Goal: Information Seeking & Learning: Learn about a topic

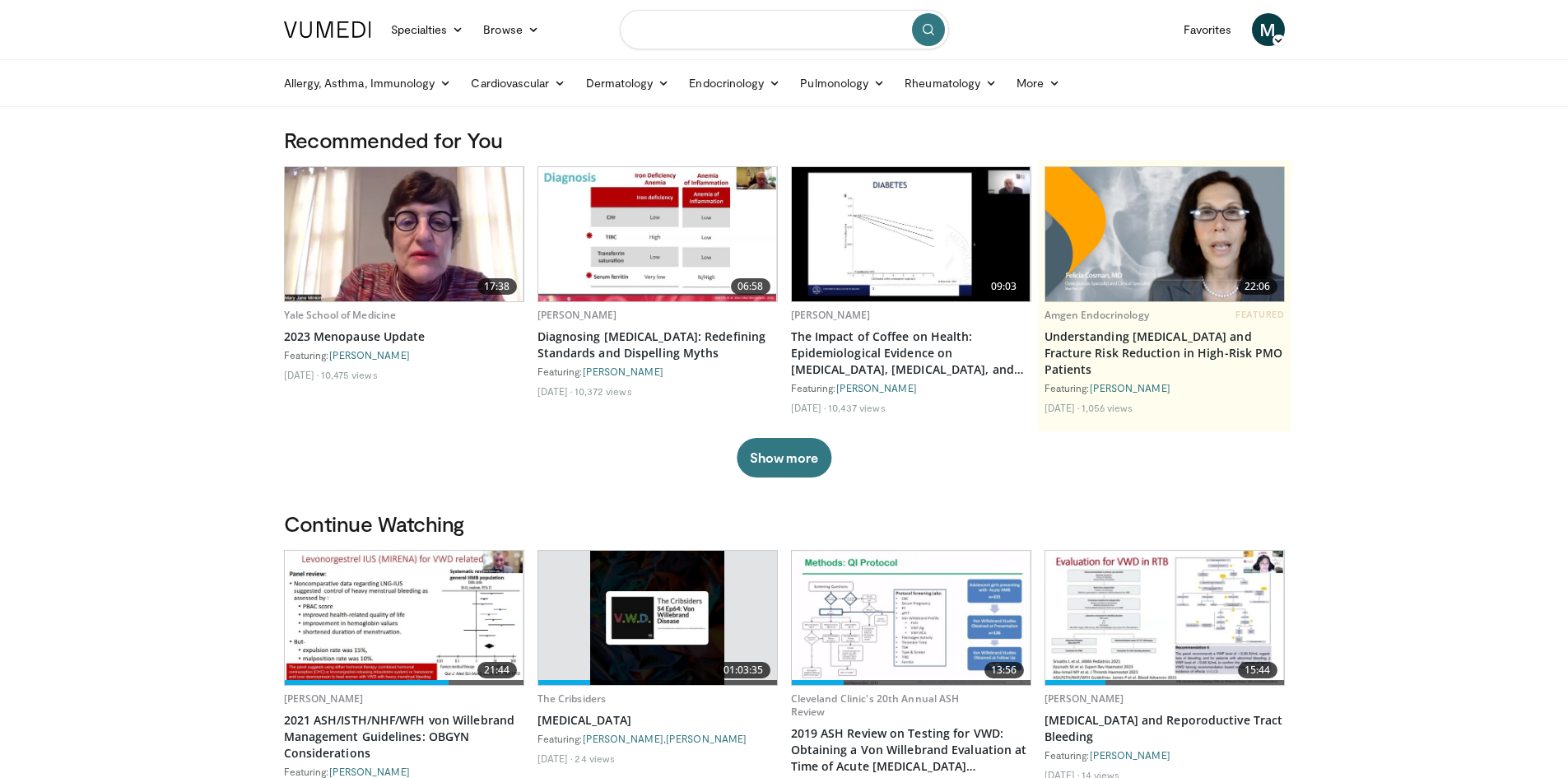
click at [739, 35] on input "Search topics, interventions" at bounding box center [784, 30] width 329 height 40
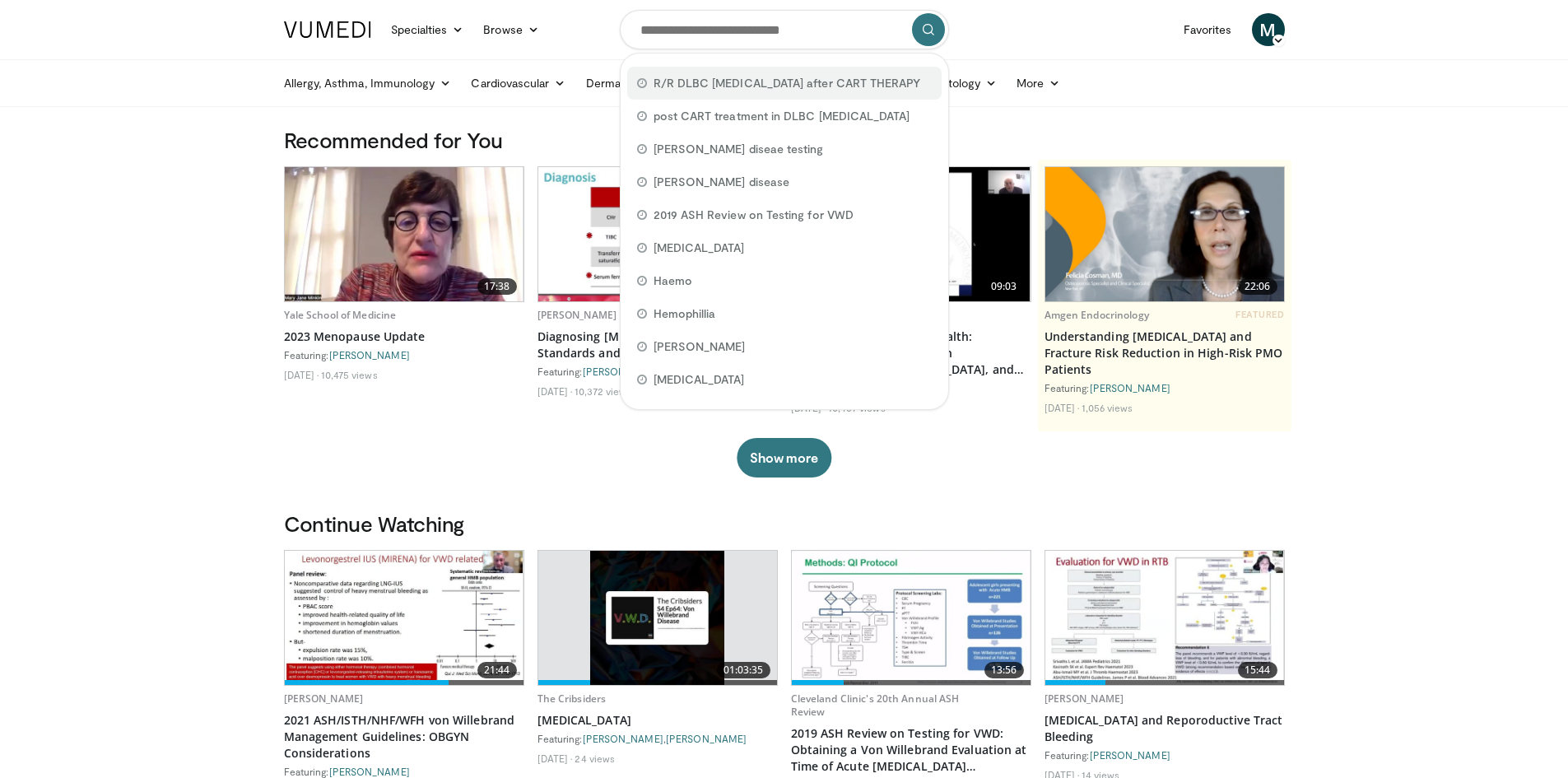
click at [824, 83] on span "R/R DLBC [MEDICAL_DATA] after CART THERAPY" at bounding box center [787, 83] width 267 height 17
type input "**********"
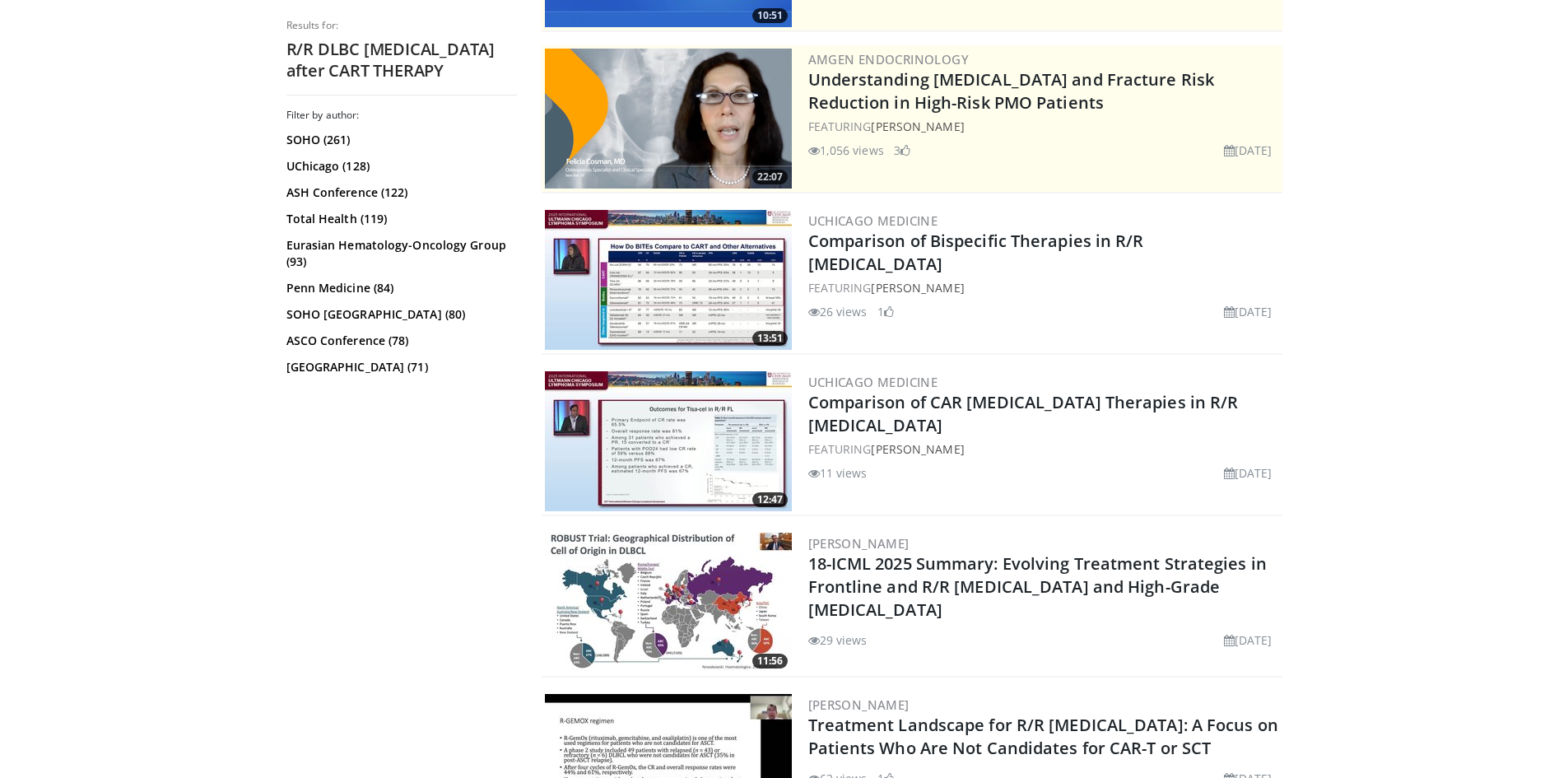
scroll to position [494, 0]
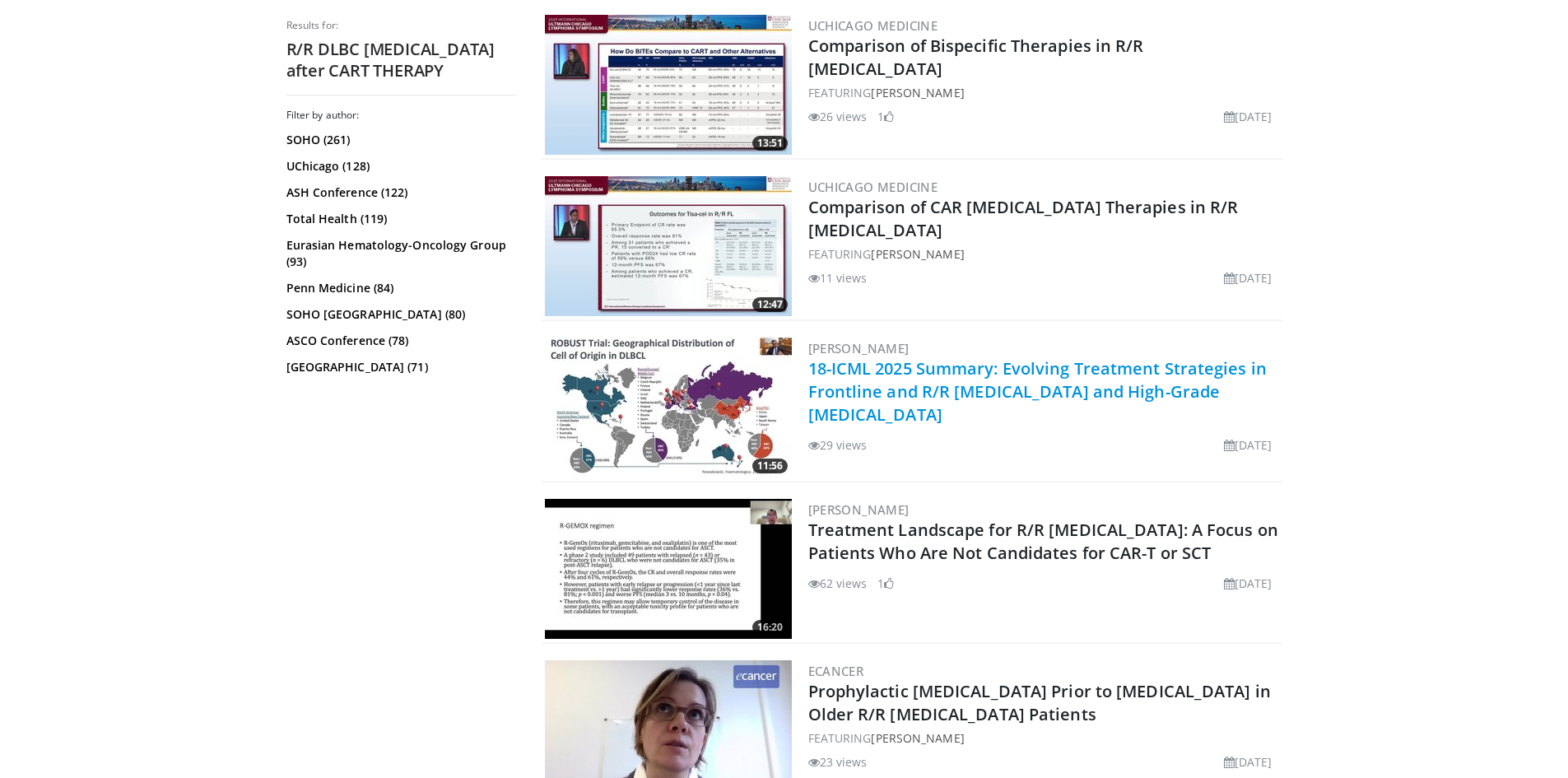
click at [1086, 388] on link "18-ICML 2025 Summary: Evolving Treatment Strategies in Frontline and R/R [MEDIC…" at bounding box center [1038, 391] width 459 height 68
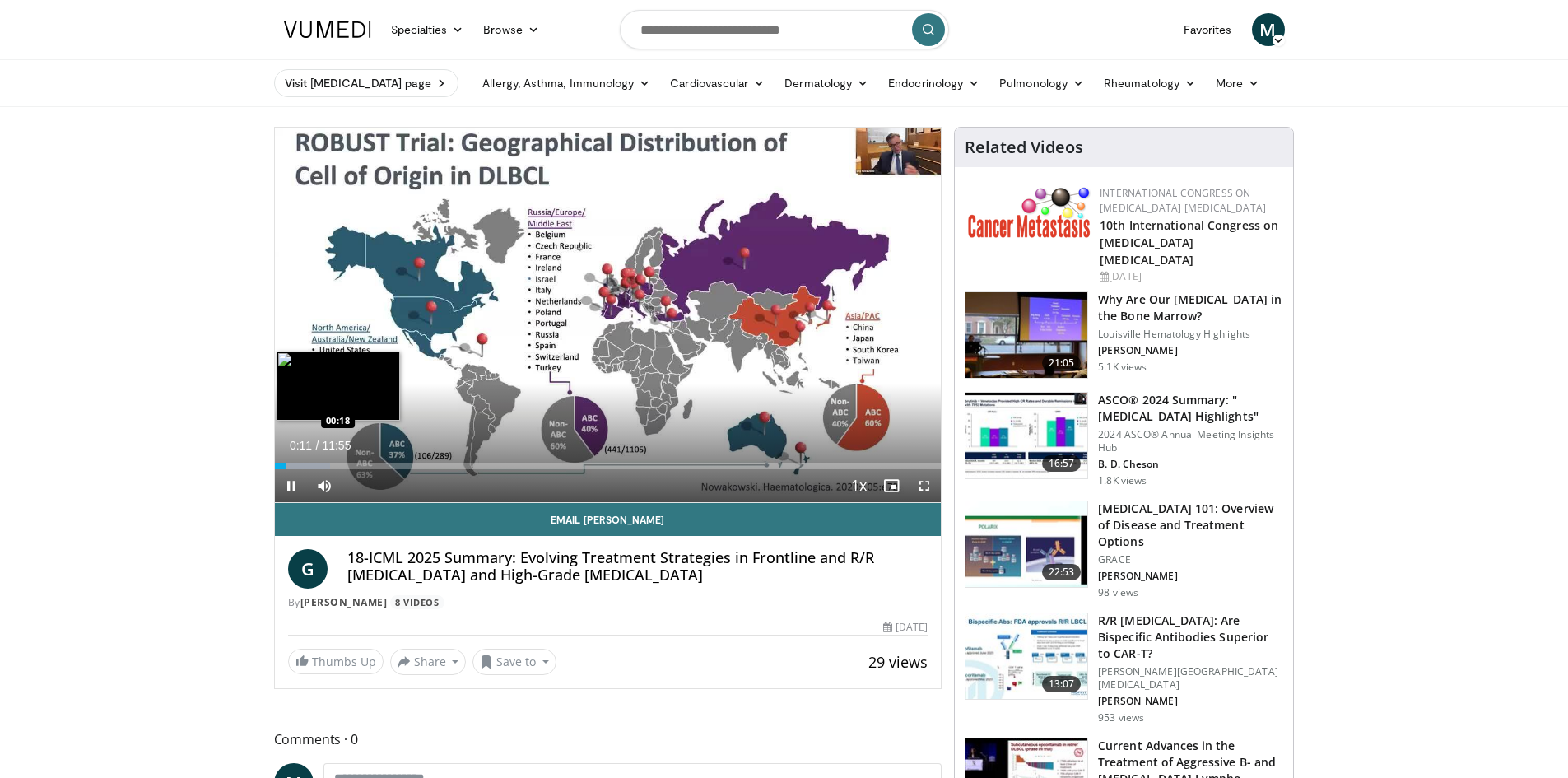
click at [291, 465] on div "Loaded : 8.30% 00:11 00:18" at bounding box center [608, 466] width 666 height 7
click at [313, 463] on div "Progress Bar" at bounding box center [313, 466] width 2 height 7
click at [927, 490] on span "Video Player" at bounding box center [925, 486] width 33 height 33
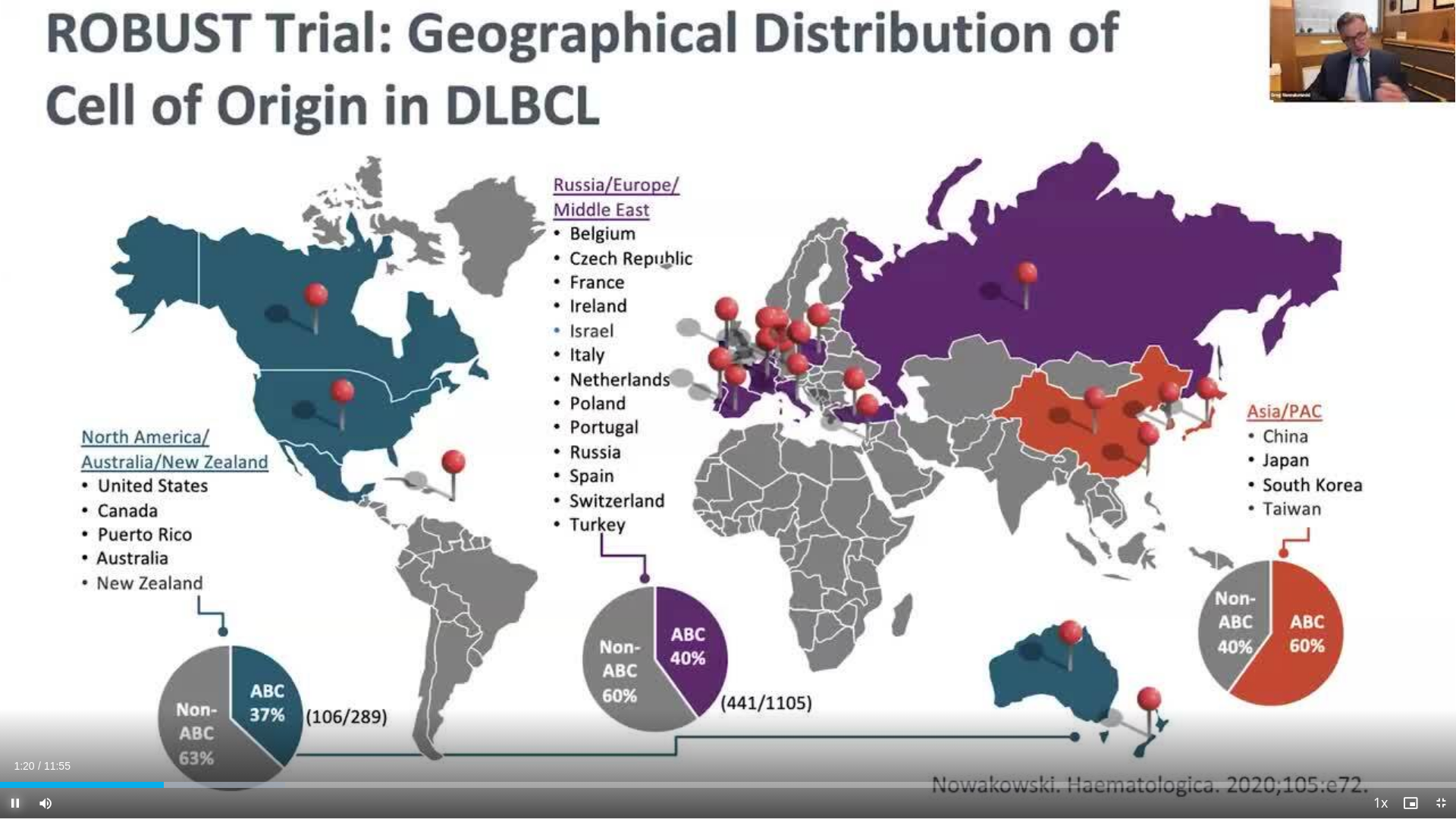
click at [14, 716] on span "Video Player" at bounding box center [15, 803] width 30 height 30
click at [6, 716] on span "Video Player" at bounding box center [15, 803] width 30 height 30
click at [1441, 716] on span "Video Player" at bounding box center [1441, 803] width 30 height 30
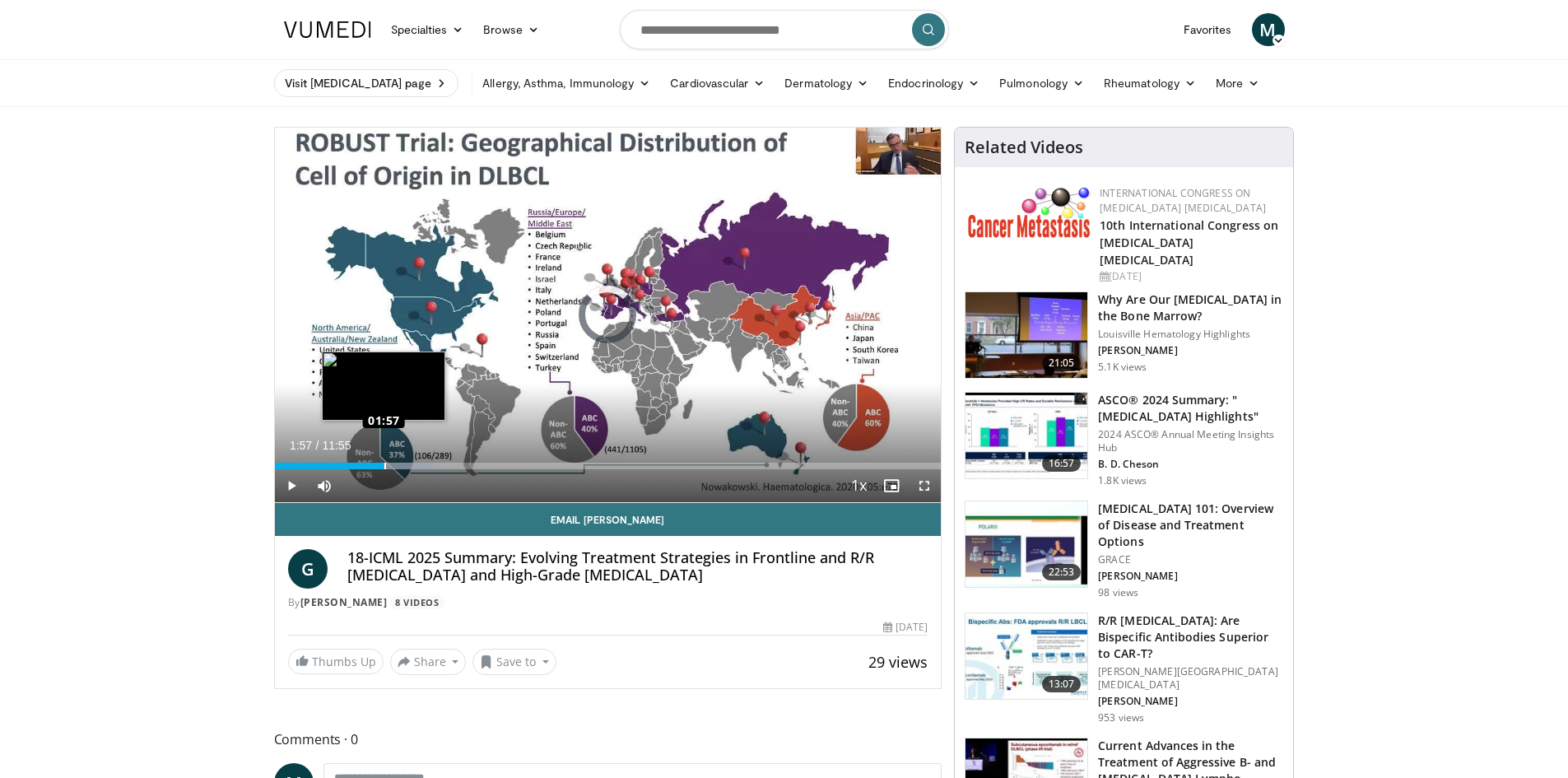
click at [384, 464] on div "Loaded : 23.75% 01:50 01:57" at bounding box center [608, 466] width 666 height 7
click at [403, 464] on div "Progress Bar" at bounding box center [399, 466] width 85 height 7
click at [420, 465] on div "Loaded : 26.32% 02:18 02:36" at bounding box center [608, 466] width 666 height 7
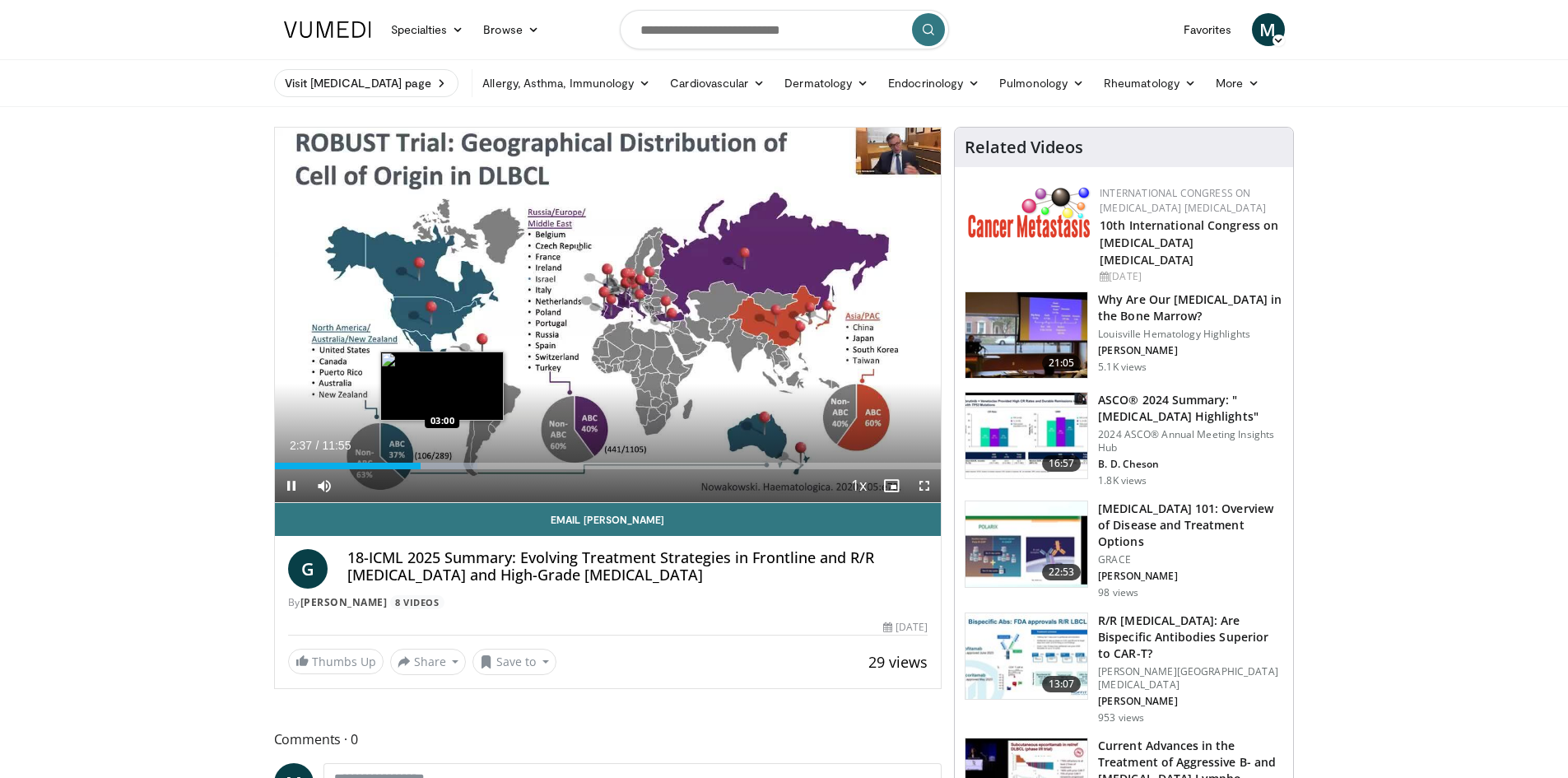
click at [444, 464] on div "Loaded : 30.47% 02:37 03:00" at bounding box center [608, 466] width 666 height 7
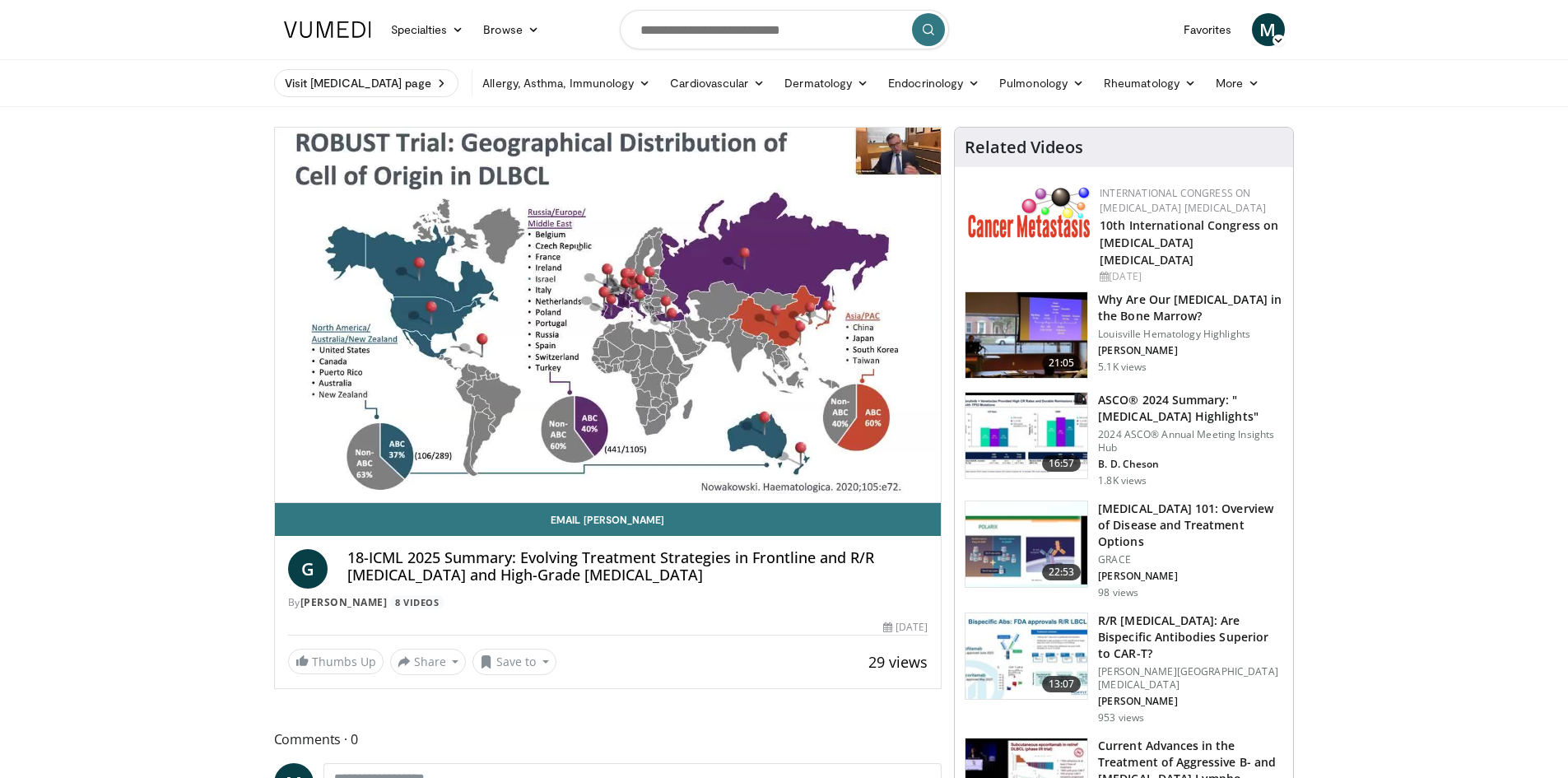
click at [454, 463] on div "10 seconds Tap to unmute" at bounding box center [608, 315] width 666 height 375
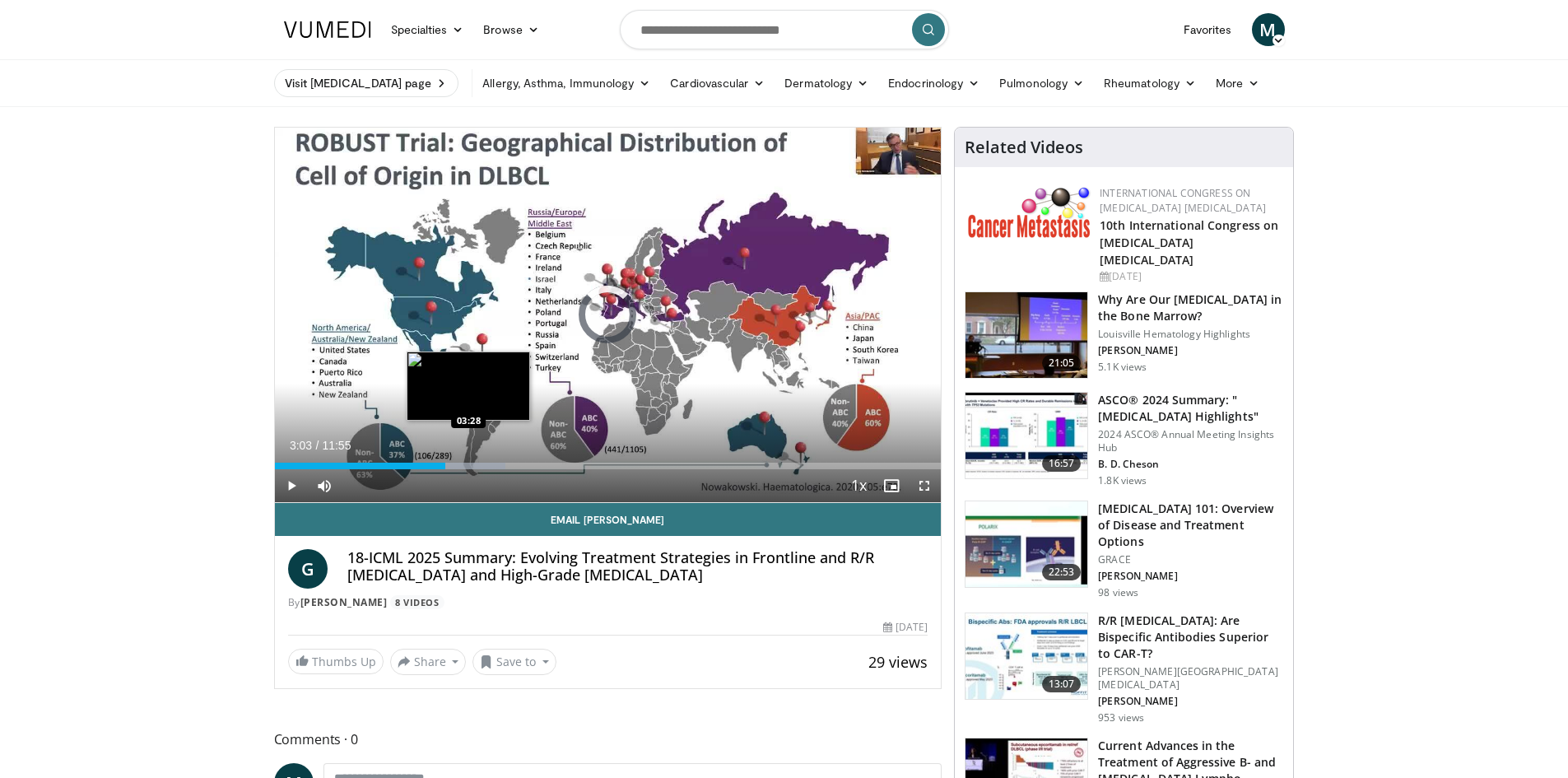
click at [469, 467] on div "Progress Bar" at bounding box center [462, 466] width 87 height 7
click at [483, 463] on div "Loaded : 37.71% 03:43 03:43" at bounding box center [608, 466] width 666 height 7
click at [501, 464] on div "Progress Bar" at bounding box center [499, 466] width 87 height 7
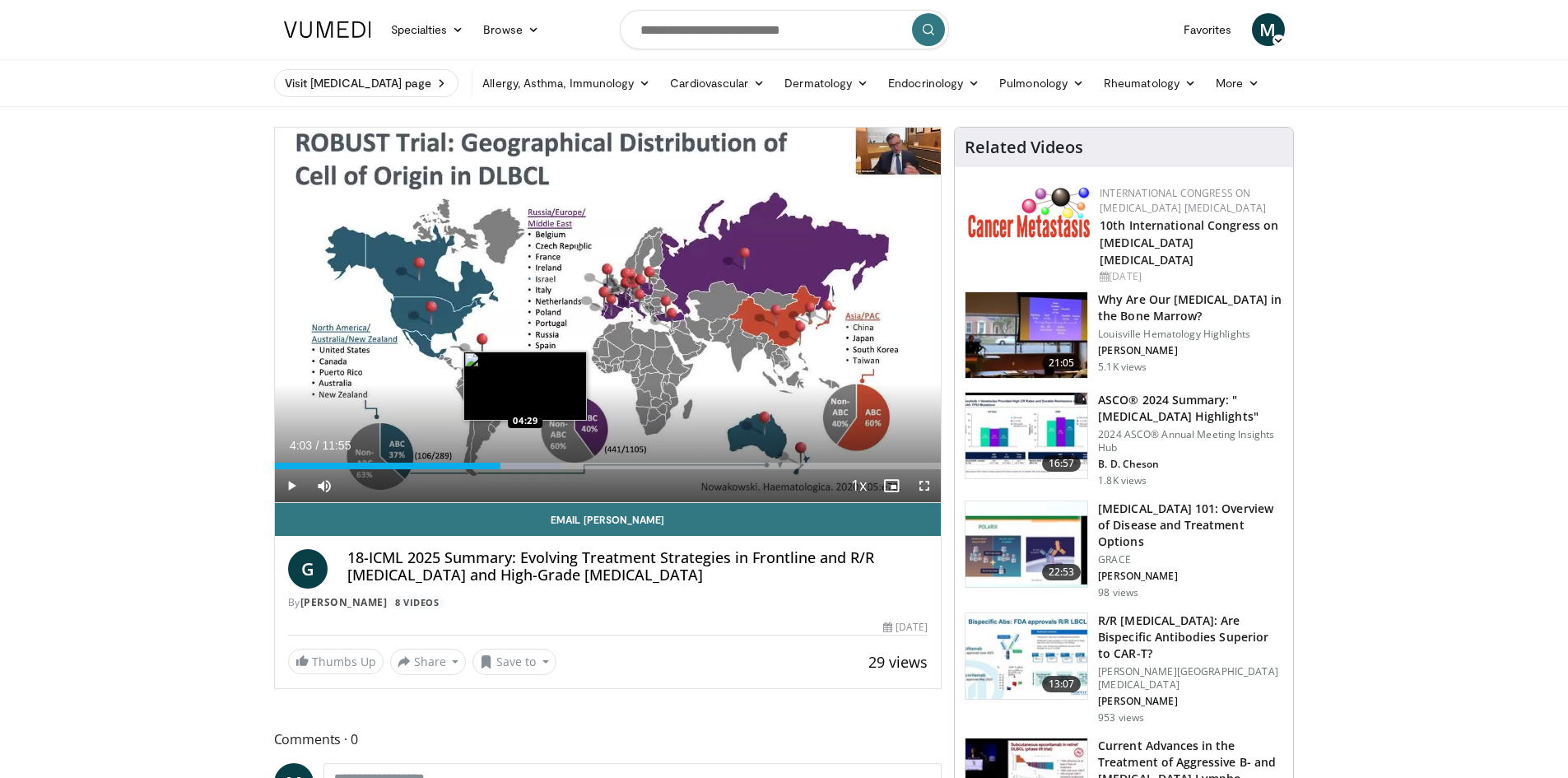
click at [528, 464] on div "Loaded : 42.94% 04:03 04:29" at bounding box center [608, 466] width 666 height 7
click at [511, 460] on div "Loaded : 47.10% 04:32 04:13" at bounding box center [608, 461] width 666 height 16
click at [532, 460] on div "Loaded : 47.10% 04:14 04:36" at bounding box center [608, 461] width 666 height 16
click at [543, 463] on div "Loaded : 47.10% 04:36 04:48" at bounding box center [608, 466] width 666 height 7
click at [549, 466] on div "Progress Bar" at bounding box center [559, 466] width 84 height 7
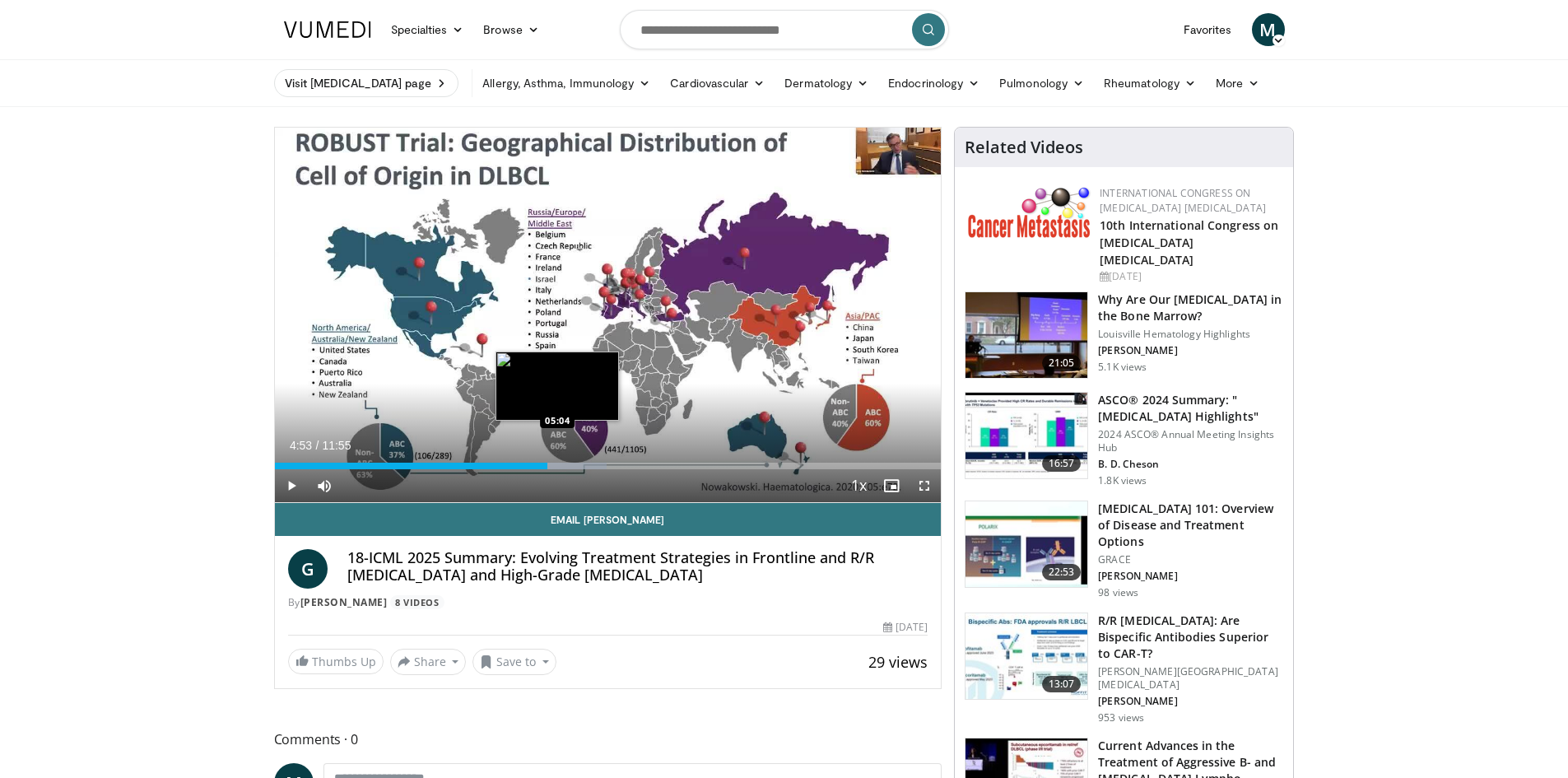
click at [558, 466] on div "Loaded : 49.87% 04:53 05:04" at bounding box center [608, 466] width 666 height 7
click at [566, 466] on div "Progress Bar" at bounding box center [574, 466] width 85 height 7
click at [575, 465] on div "Loaded : 52.64% 05:11 05:21" at bounding box center [608, 466] width 666 height 7
click at [584, 464] on div "Loaded : 54.03% 05:22 05:31" at bounding box center [608, 466] width 666 height 7
click at [596, 464] on div "Loaded : 55.41% 05:32 05:43" at bounding box center [608, 466] width 666 height 7
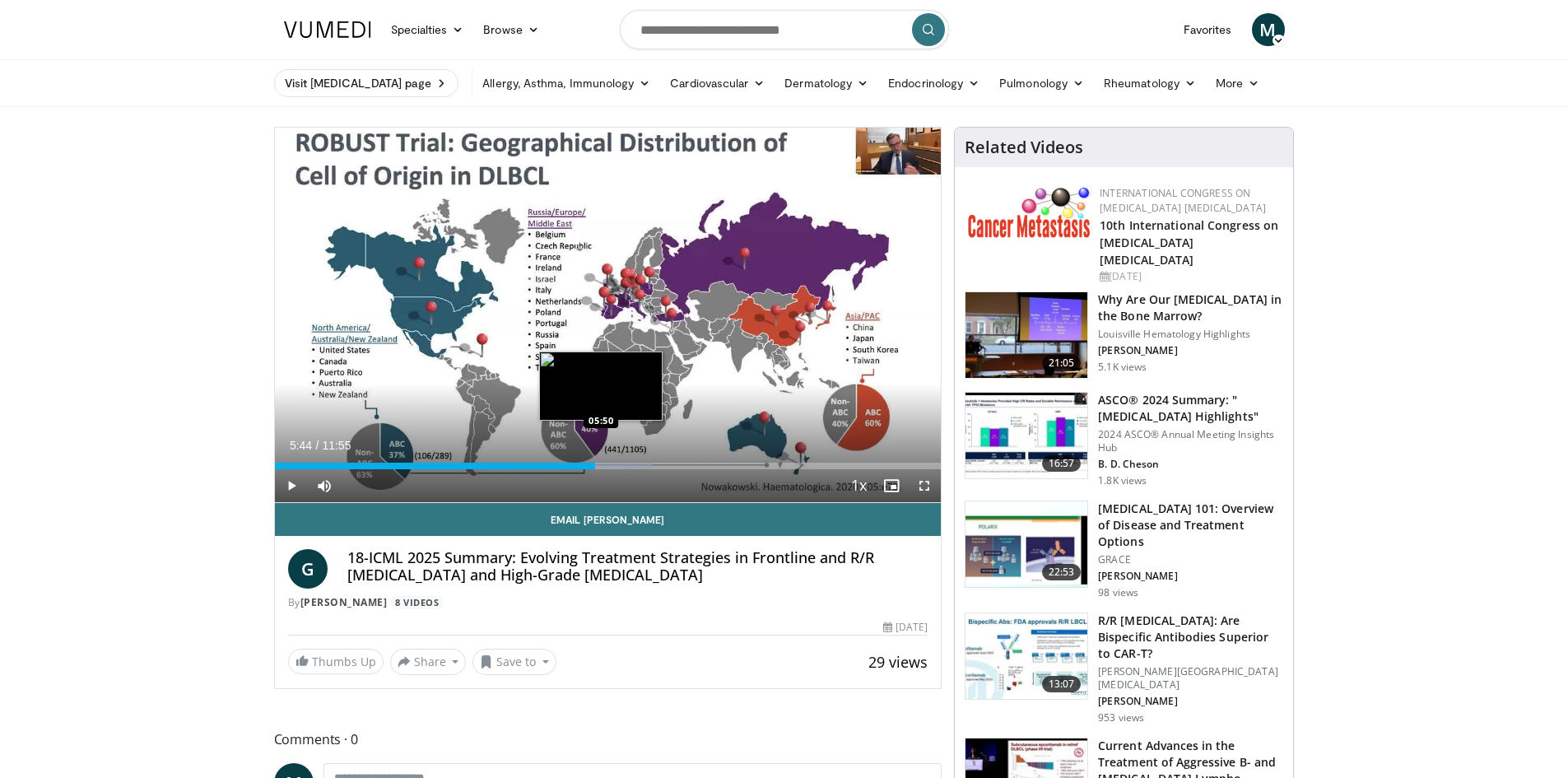
click at [603, 463] on div "Progress Bar" at bounding box center [611, 466] width 85 height 7
click at [620, 463] on div "Progress Bar" at bounding box center [619, 466] width 88 height 7
click at [637, 463] on div "Loaded : 58.67% 06:10 06:26" at bounding box center [608, 466] width 666 height 7
click at [652, 463] on div "Progress Bar" at bounding box center [652, 466] width 84 height 7
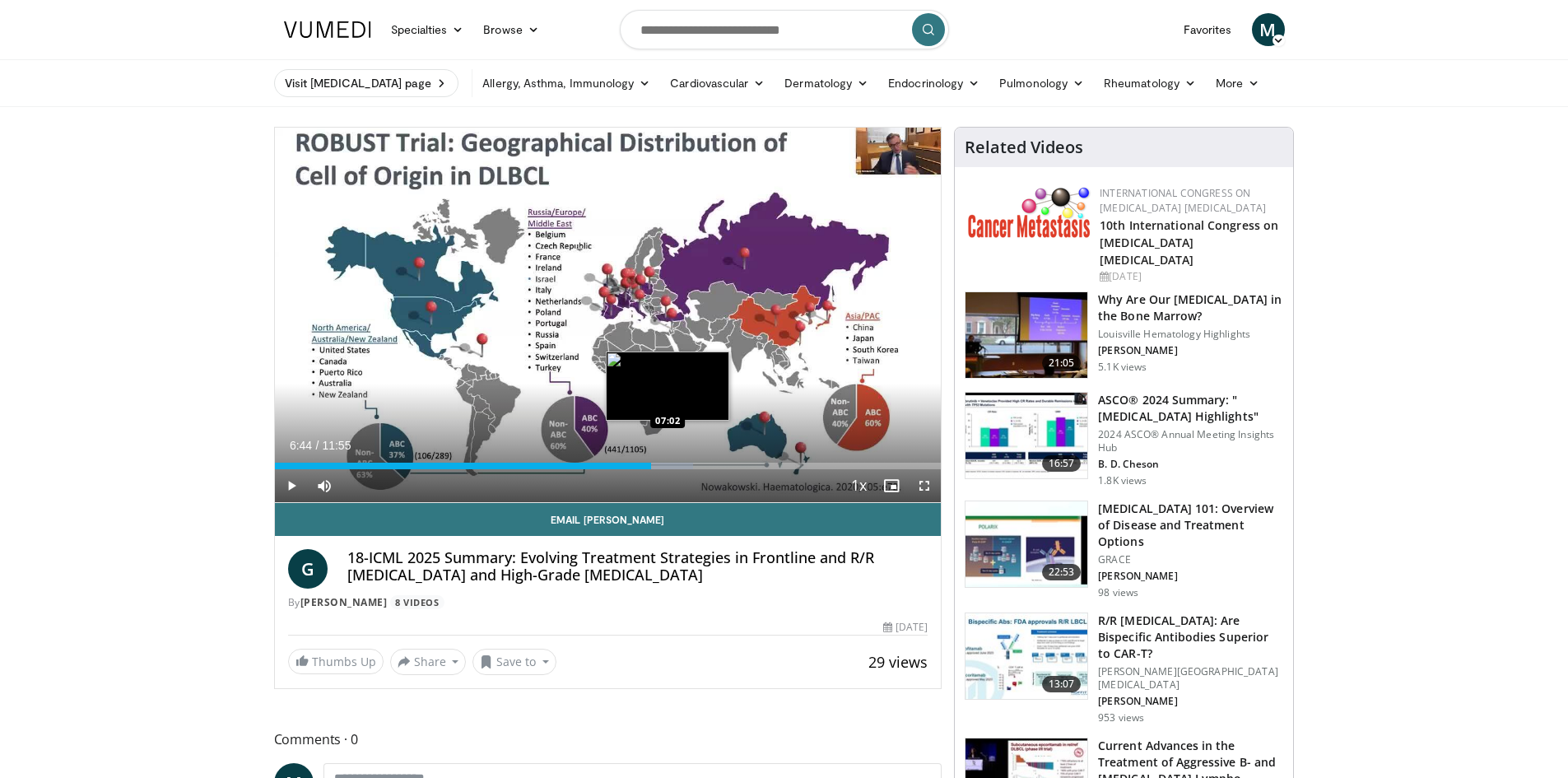
click at [669, 464] on div "Loaded : 62.86% 06:44 07:02" at bounding box center [608, 466] width 666 height 7
click at [680, 463] on div "Loaded : 67.88% 07:04 07:14" at bounding box center [608, 466] width 666 height 7
click at [691, 464] on div "Progress Bar" at bounding box center [695, 466] width 84 height 7
click at [707, 464] on div "Loaded : 71.24% 07:44 07:44" at bounding box center [608, 466] width 666 height 7
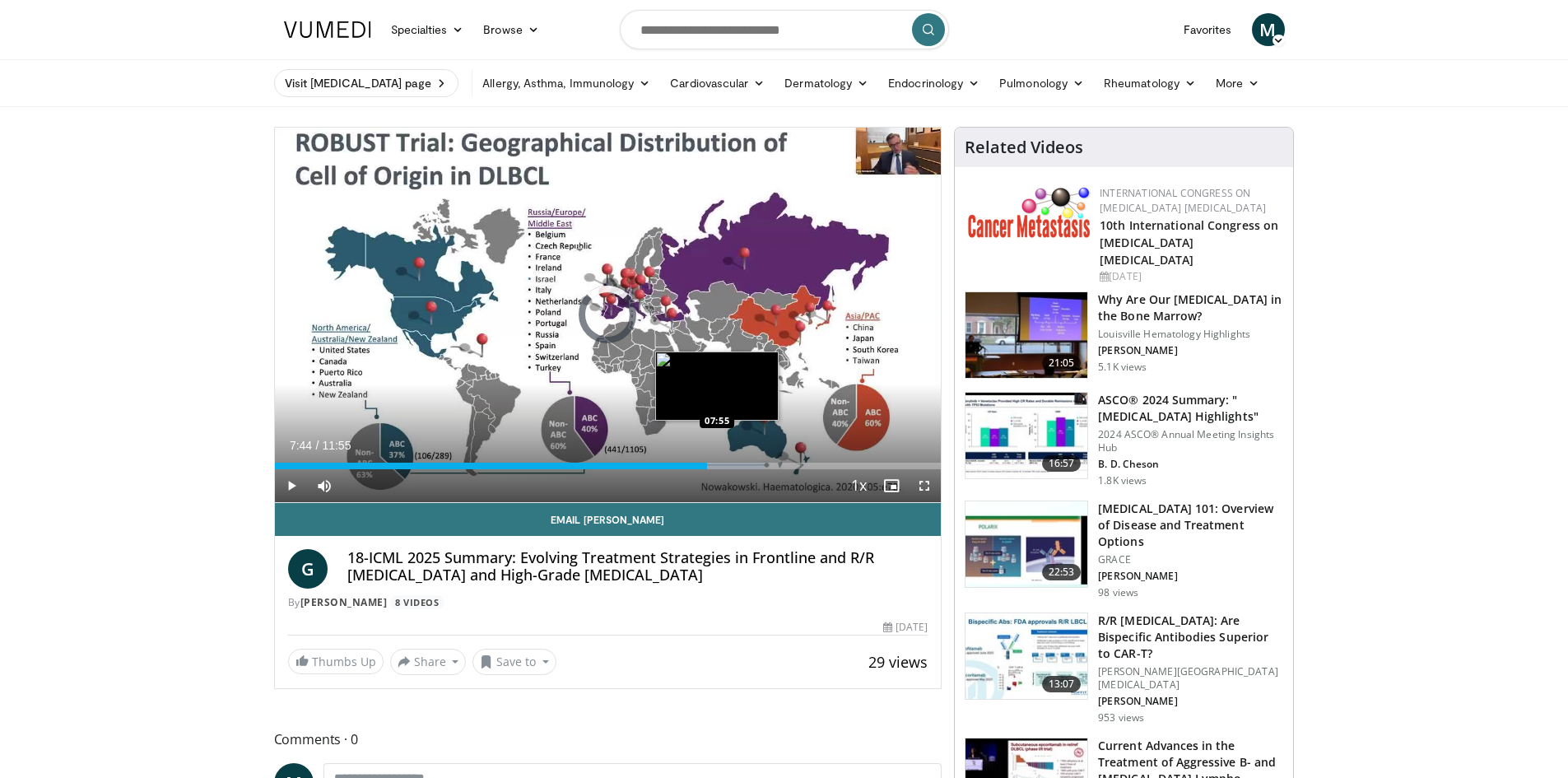
click at [718, 468] on div "Progress Bar" at bounding box center [722, 466] width 83 height 7
click at [737, 468] on div "Progress Bar" at bounding box center [731, 466] width 83 height 7
click at [753, 468] on div "Loaded : 78.22% 08:15 08:34" at bounding box center [608, 466] width 666 height 7
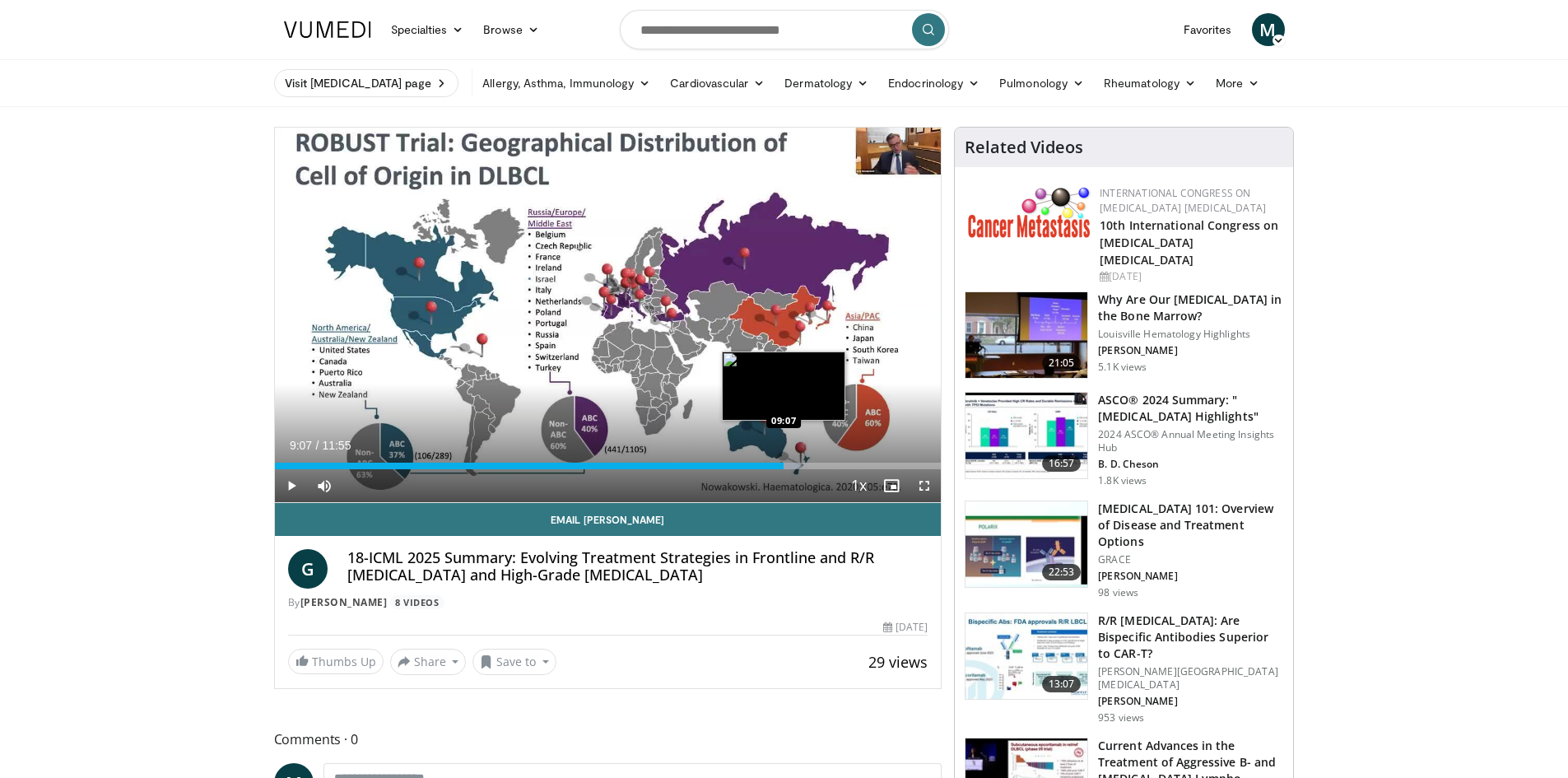
click at [784, 468] on div "Loaded : 78.97% 09:07 09:07" at bounding box center [608, 466] width 666 height 7
click at [805, 468] on div "Loaded : 85.21% 09:30 09:30" at bounding box center [608, 466] width 666 height 7
click at [822, 468] on div "Loaded : 88.67% 09:30 09:47" at bounding box center [608, 466] width 666 height 7
click at [834, 468] on div "Progress Bar" at bounding box center [837, 466] width 86 height 7
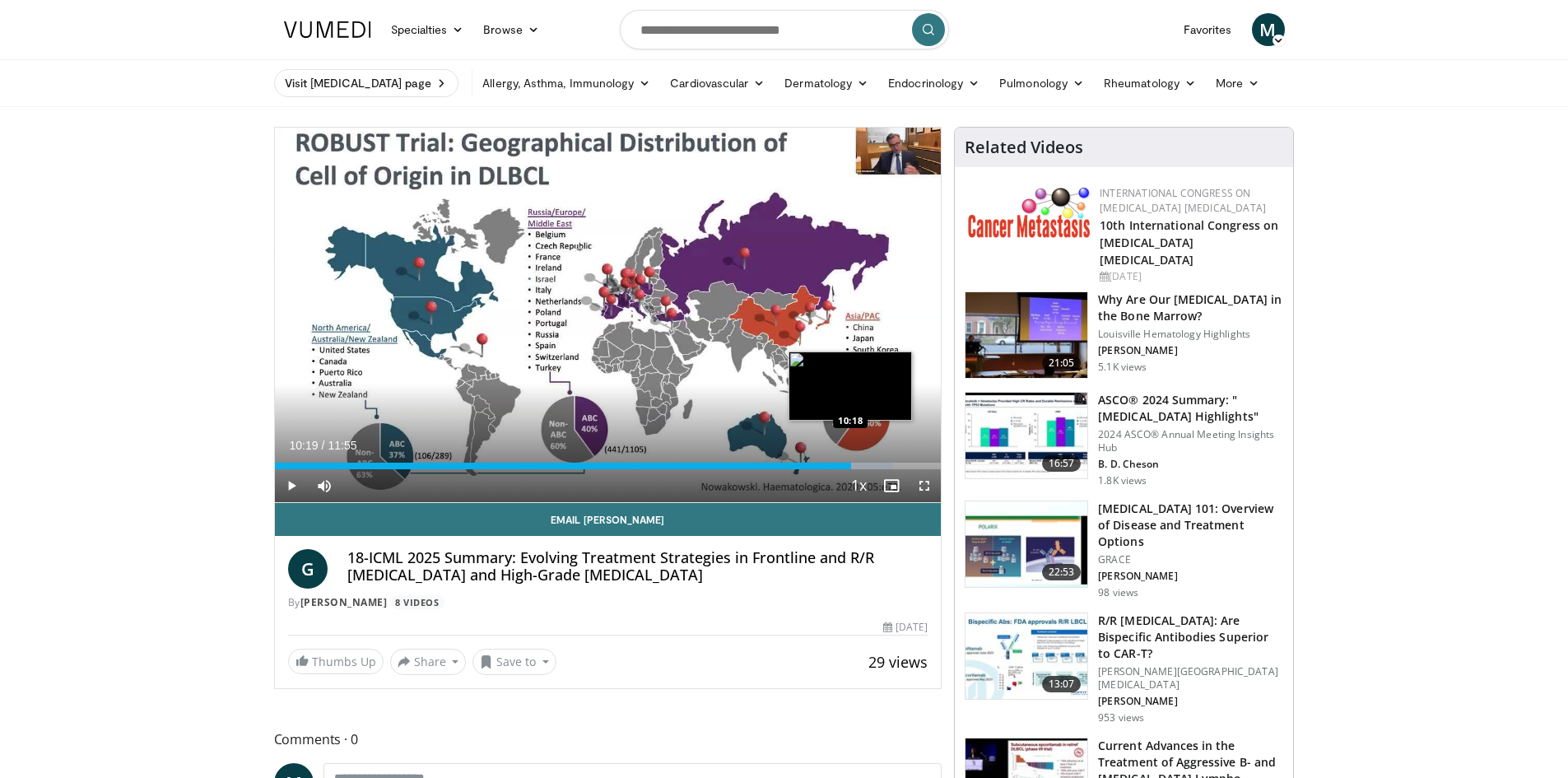
click at [851, 464] on div "Loaded : 92.83% 10:19 10:18" at bounding box center [608, 466] width 666 height 7
click at [869, 464] on div "Progress Bar" at bounding box center [866, 466] width 84 height 7
click at [876, 463] on div "Loaded : 95.60% 10:37 10:46" at bounding box center [608, 466] width 666 height 7
click at [887, 463] on div "Loaded : 97.78% 10:57 10:57" at bounding box center [608, 466] width 666 height 7
click at [905, 464] on div "Progress Bar" at bounding box center [900, 466] width 82 height 7
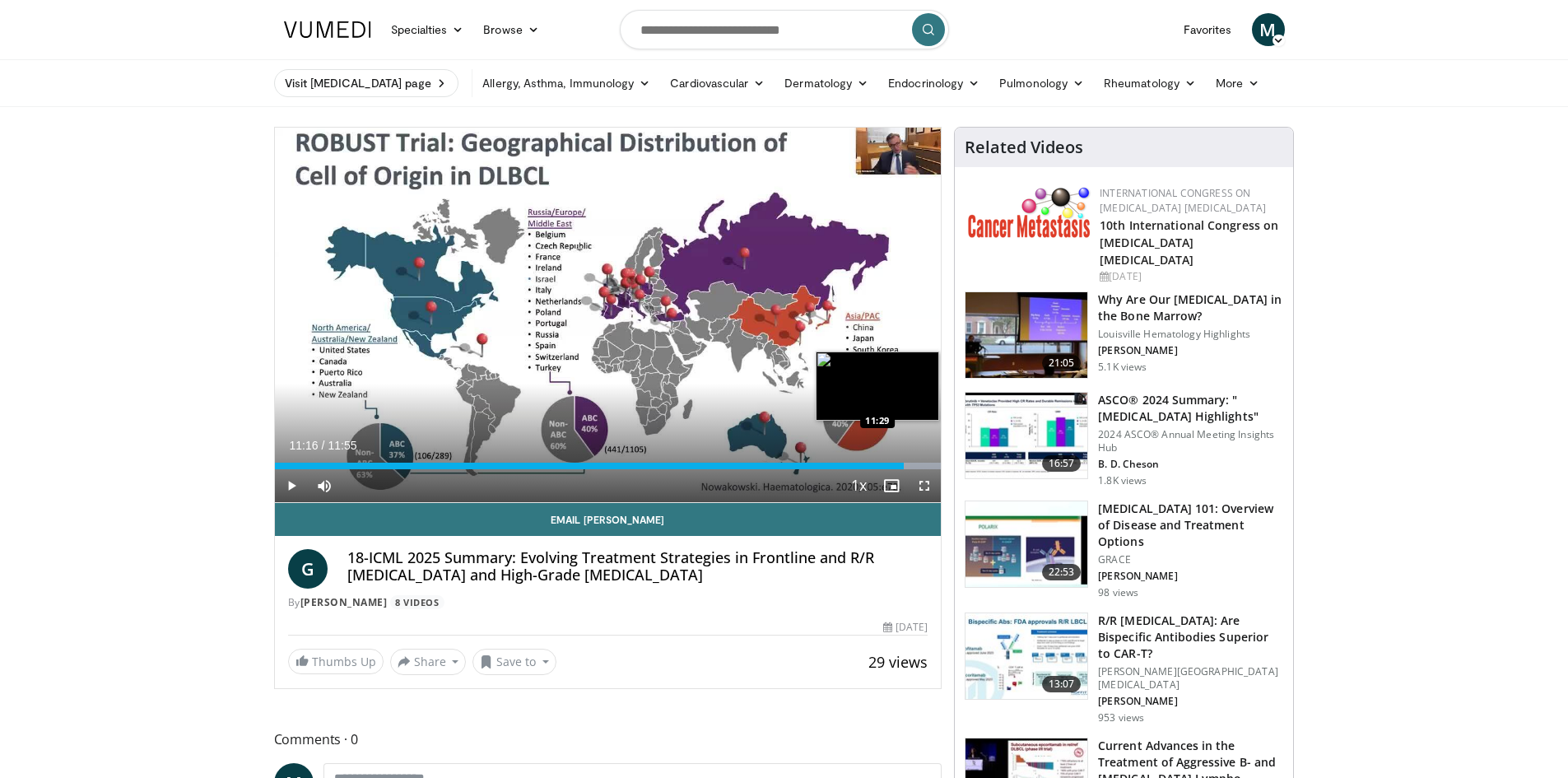
click at [917, 464] on div "Progress Bar" at bounding box center [900, 466] width 82 height 7
click at [921, 464] on div "Progress Bar" at bounding box center [900, 466] width 82 height 7
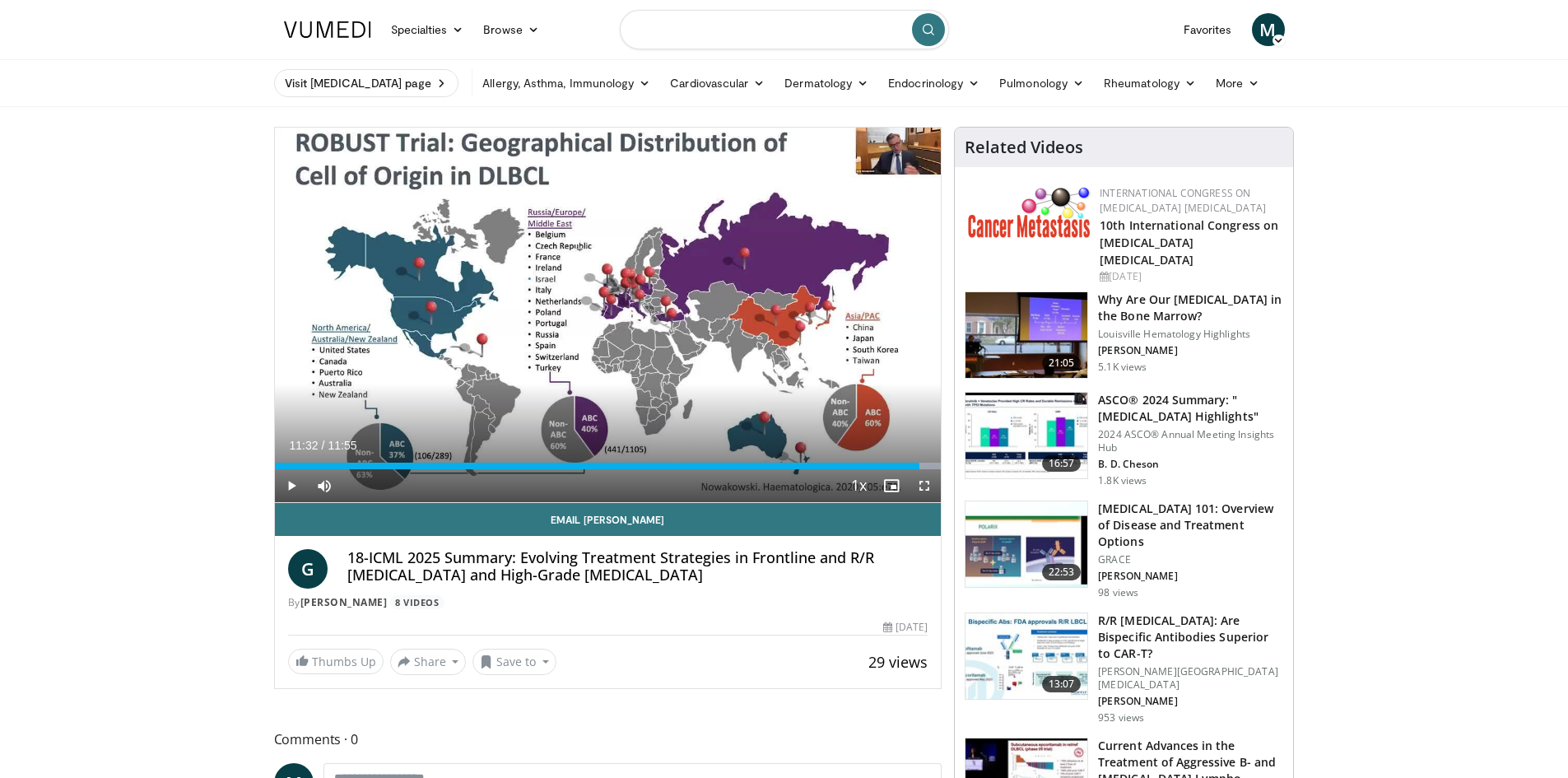
click at [776, 30] on input "Search topics, interventions" at bounding box center [784, 30] width 329 height 40
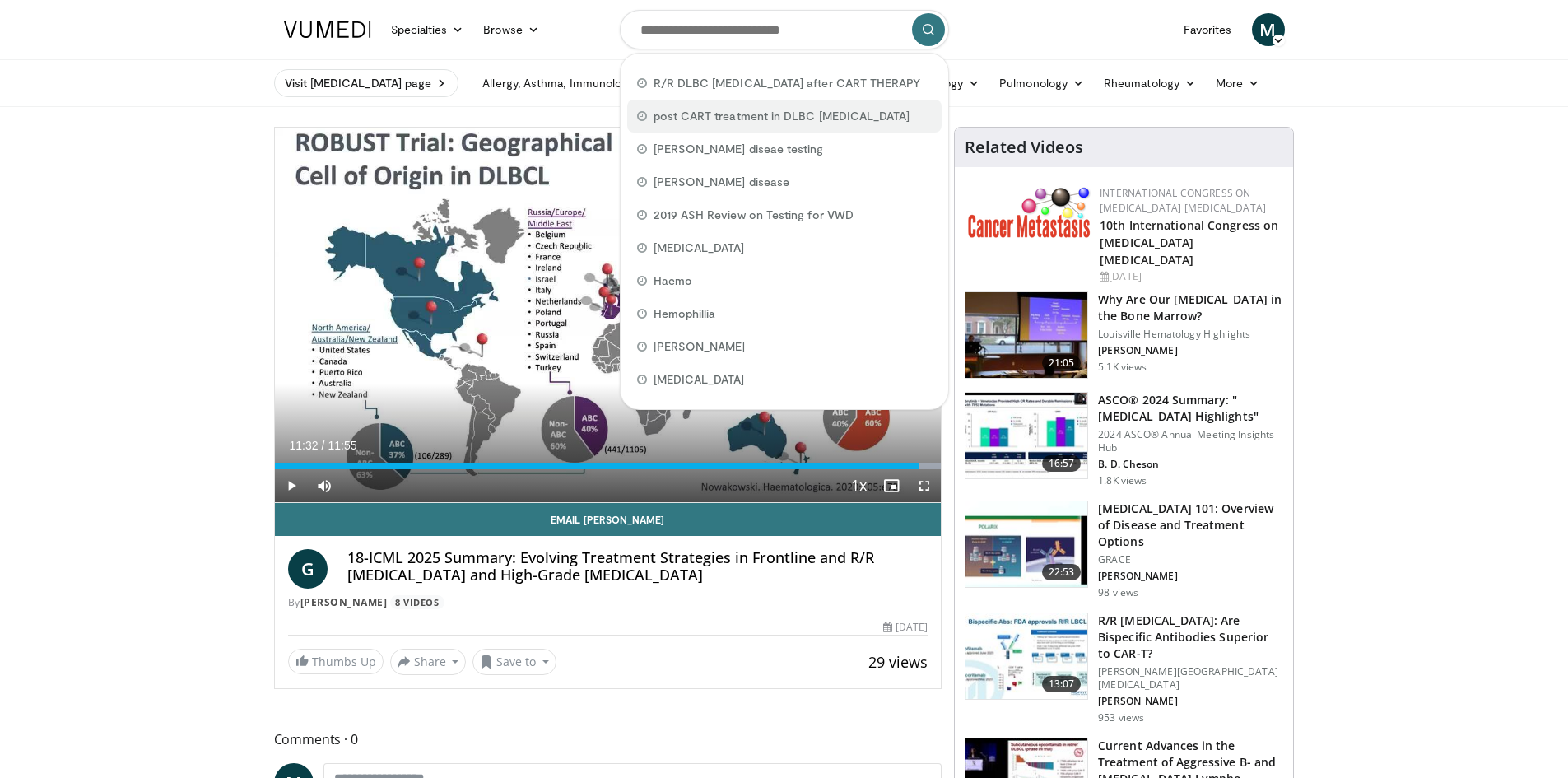
click at [770, 107] on div "post CART treatment in DLBC lymphoma" at bounding box center [784, 116] width 314 height 33
type input "**********"
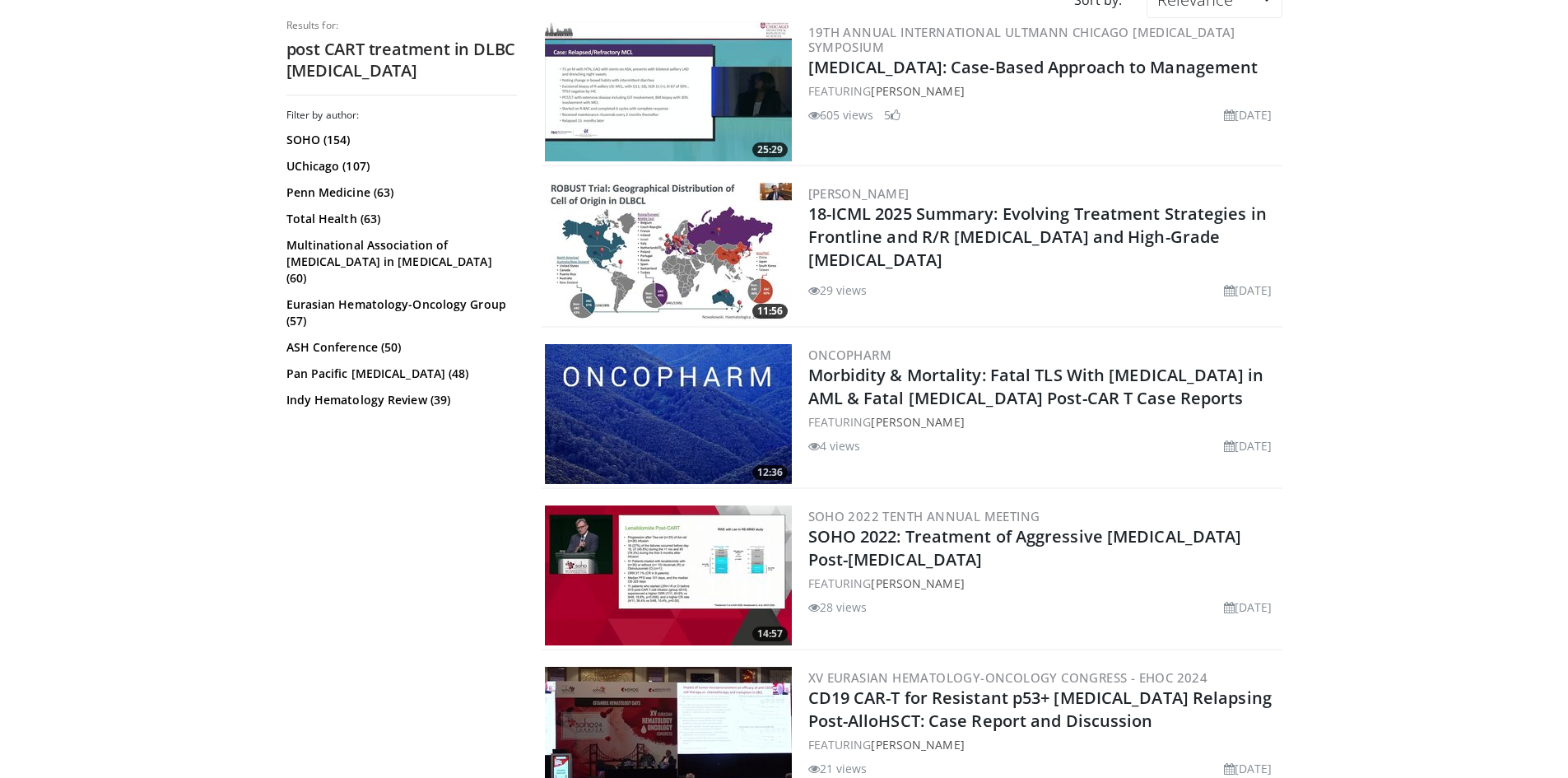
scroll to position [247, 0]
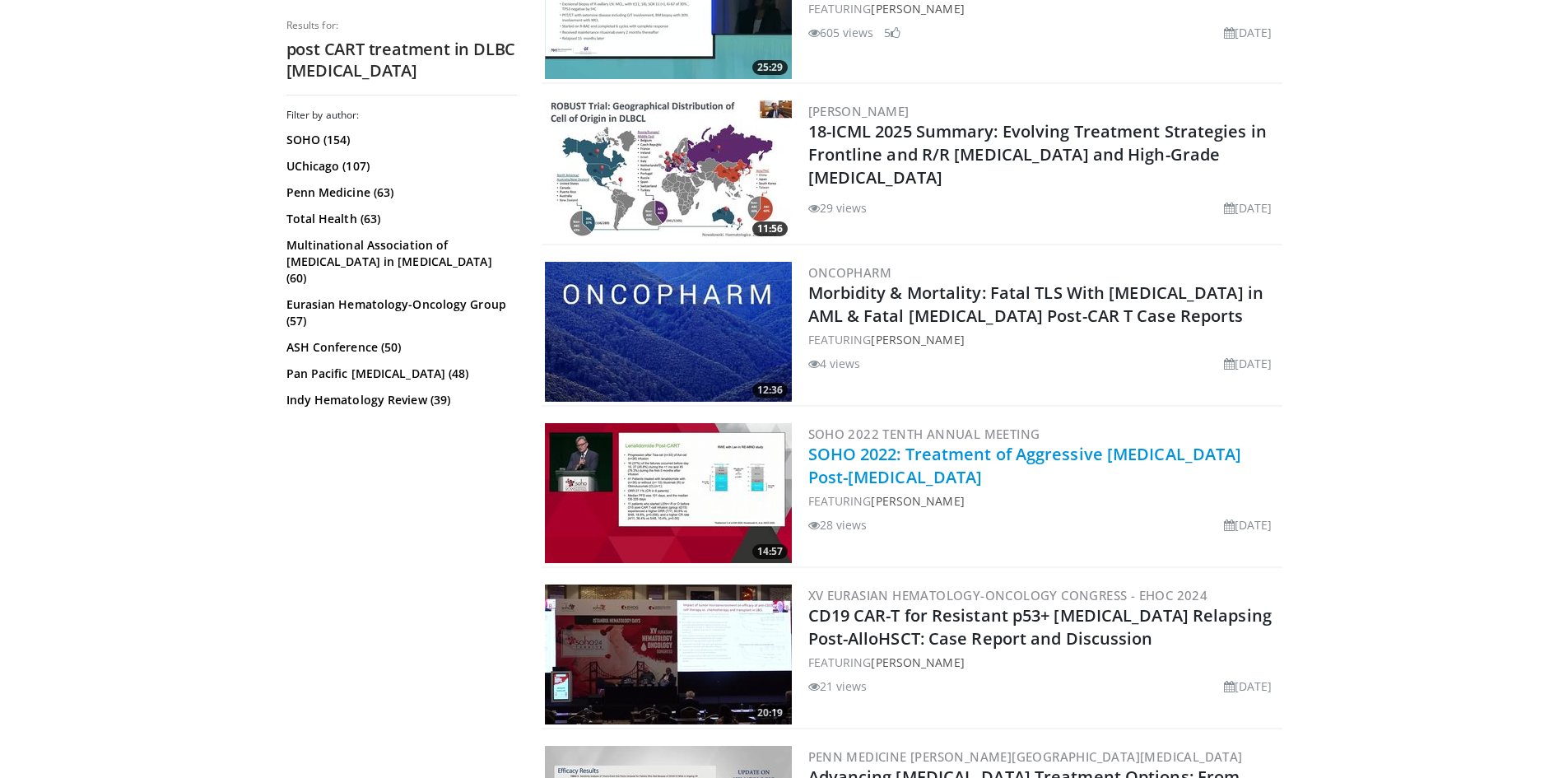
click at [873, 452] on link "SOHO 2022: Treatment of Aggressive [MEDICAL_DATA] Post-[MEDICAL_DATA]" at bounding box center [1025, 465] width 434 height 45
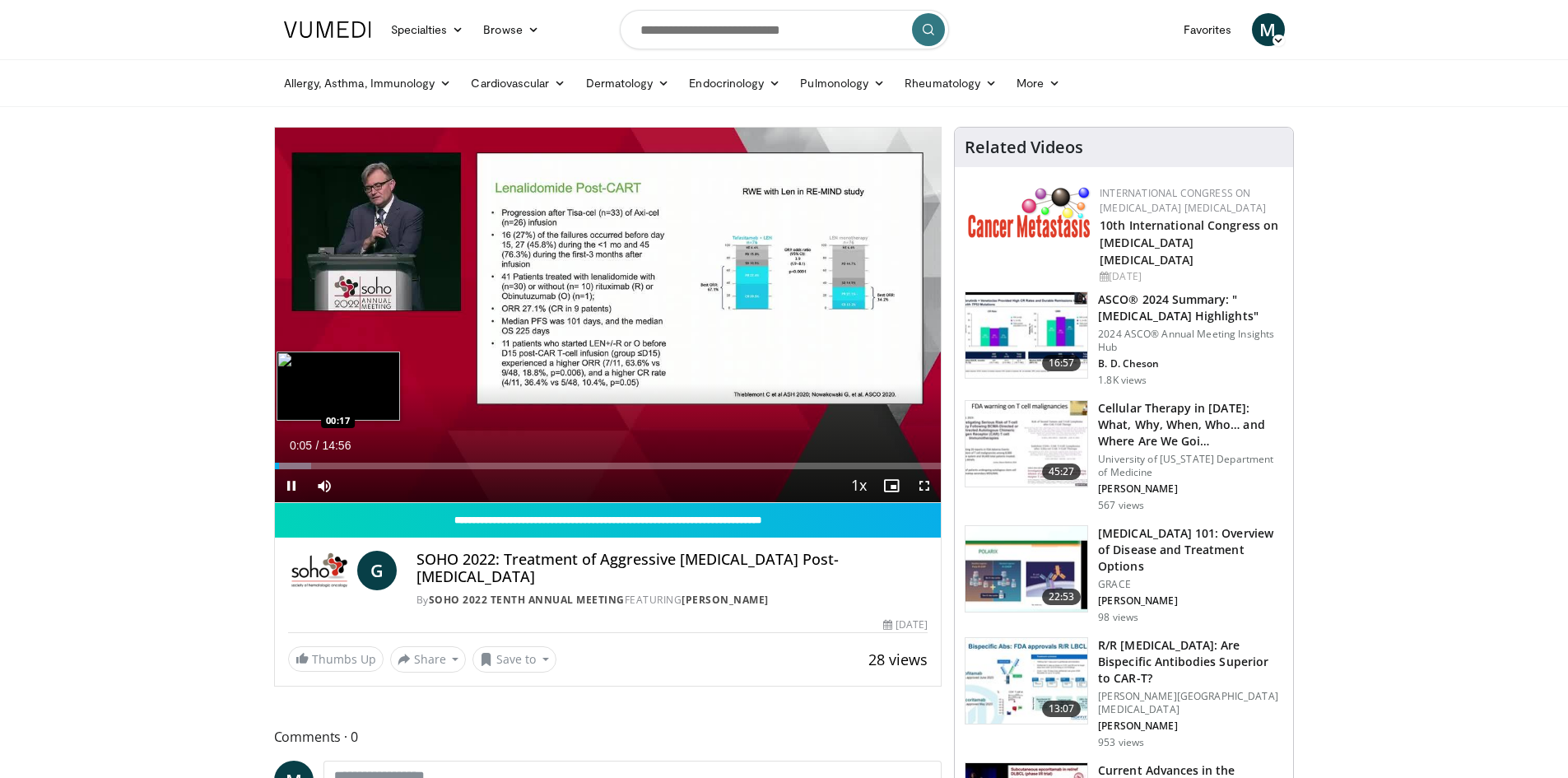
click at [287, 460] on video-js "**********" at bounding box center [608, 315] width 666 height 375
click at [299, 463] on div "Progress Bar" at bounding box center [293, 466] width 37 height 7
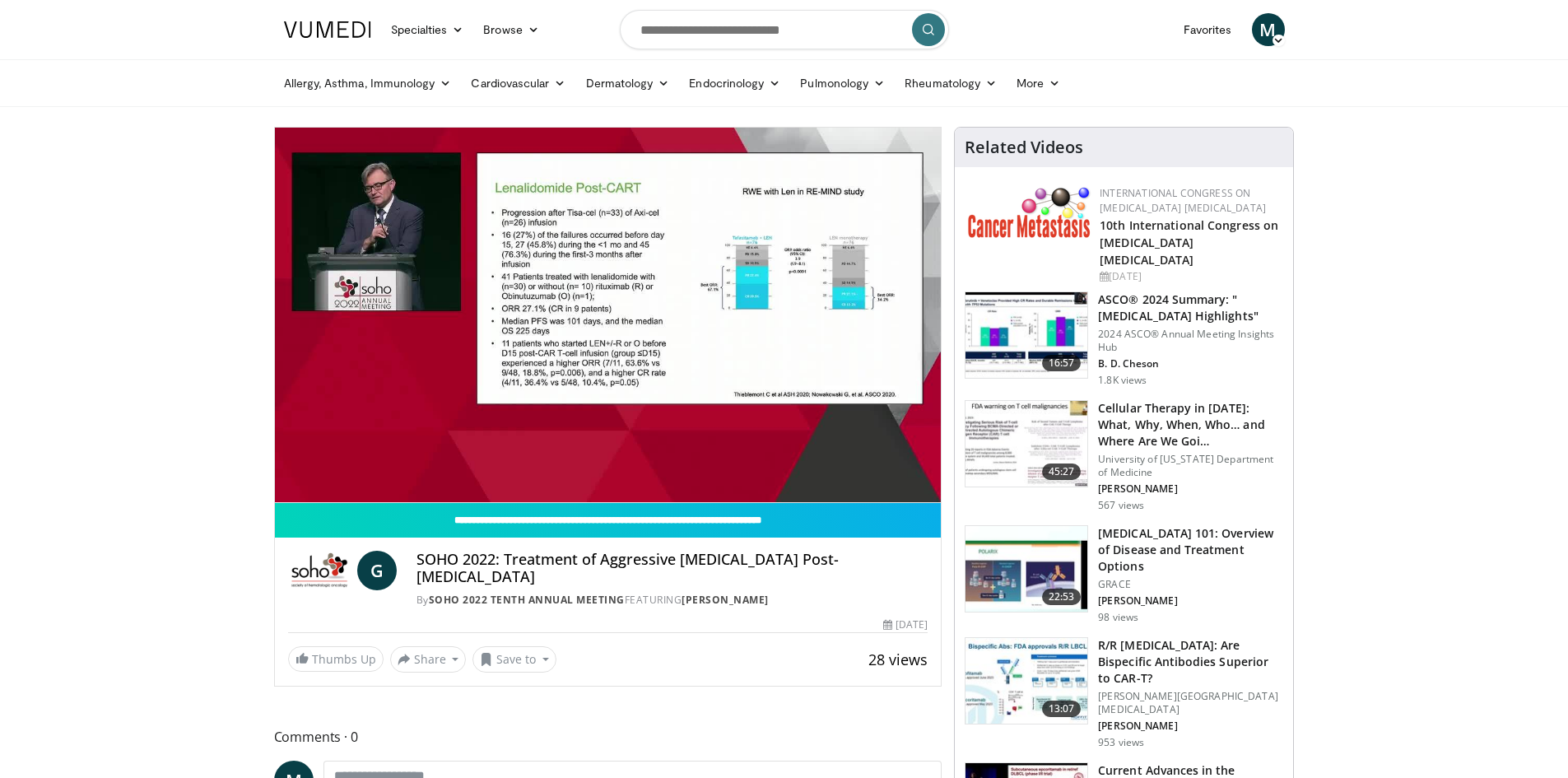
click at [316, 464] on div "10 seconds Tap to unmute" at bounding box center [608, 315] width 666 height 375
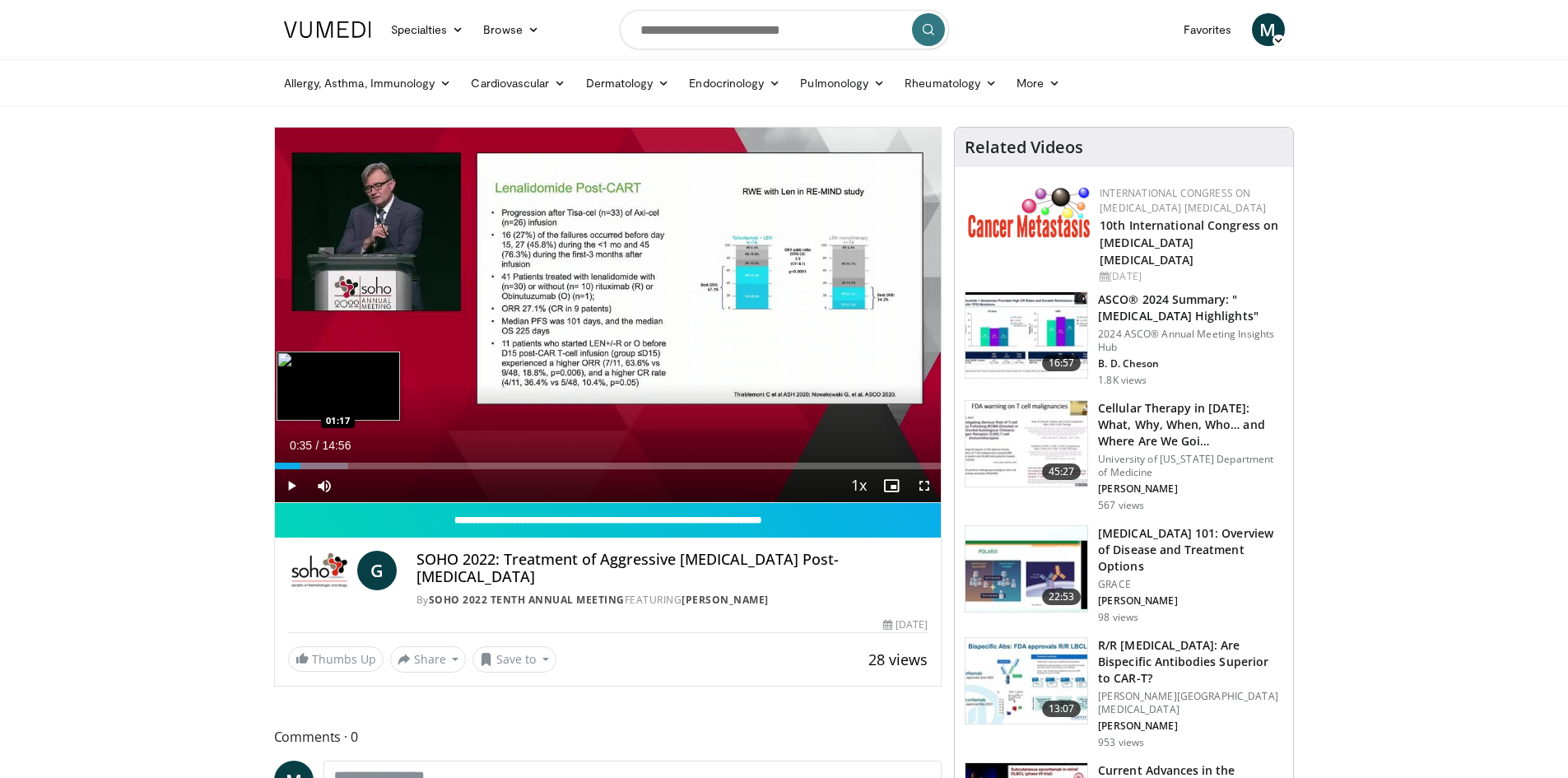
click at [332, 464] on div "Loaded : 11.06% 00:35 01:17" at bounding box center [608, 466] width 666 height 7
click at [346, 464] on div "Progress Bar" at bounding box center [340, 466] width 60 height 7
click at [362, 464] on div "Loaded : 16.60% 01:35 01:58" at bounding box center [608, 466] width 666 height 7
click at [377, 464] on div "Progress Bar" at bounding box center [358, 466] width 69 height 7
click at [384, 464] on div "Loaded : 22.14% 02:17 02:27" at bounding box center [608, 466] width 666 height 7
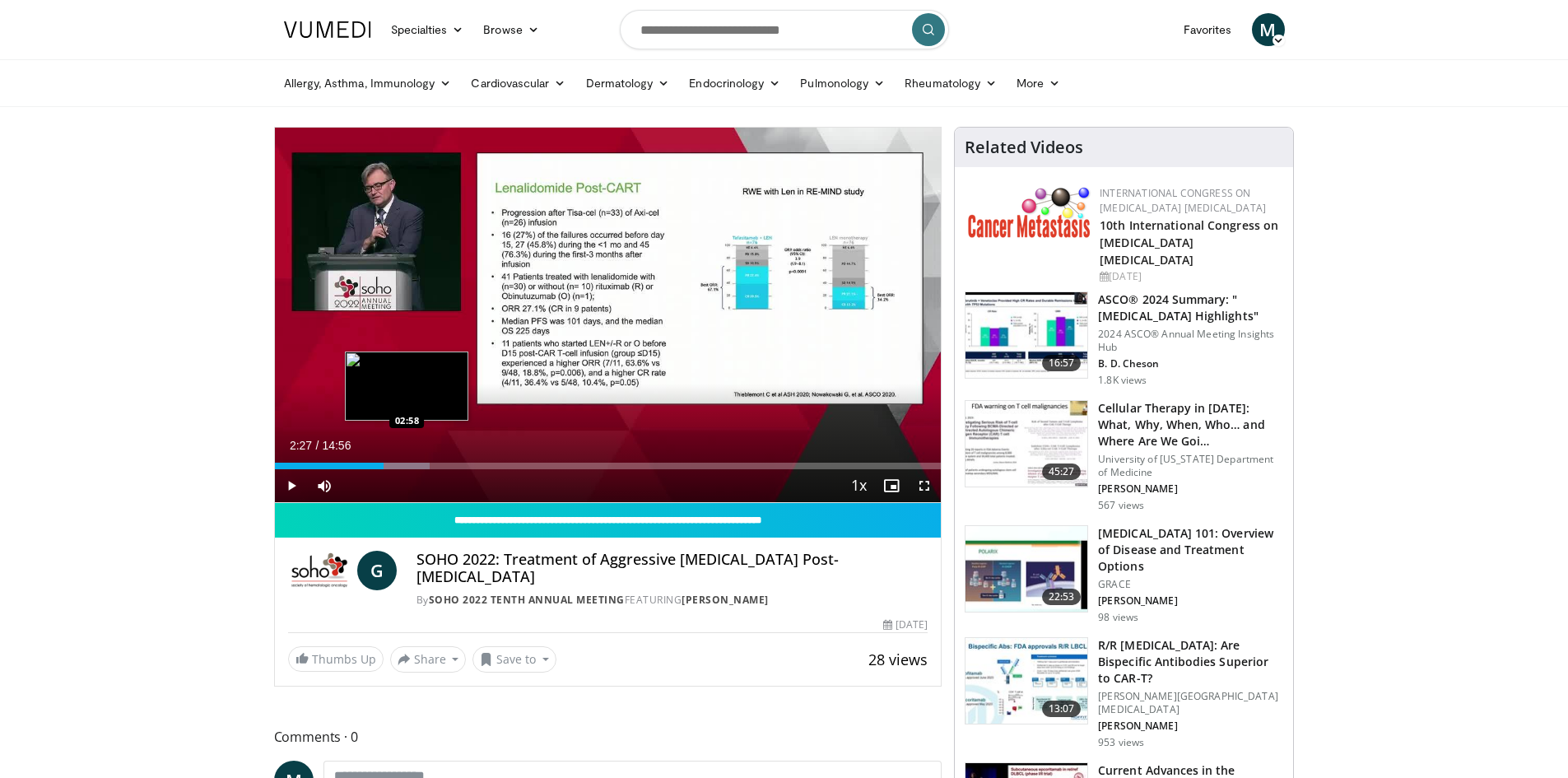
click at [407, 464] on div "Loaded : 23.24% 02:27 02:58" at bounding box center [608, 466] width 666 height 7
click at [417, 464] on div "Loaded : 26.79% 02:59 03:12" at bounding box center [608, 466] width 666 height 7
click at [428, 464] on div "Progress Bar" at bounding box center [431, 466] width 71 height 7
click at [450, 466] on div "Progress Bar" at bounding box center [440, 466] width 68 height 7
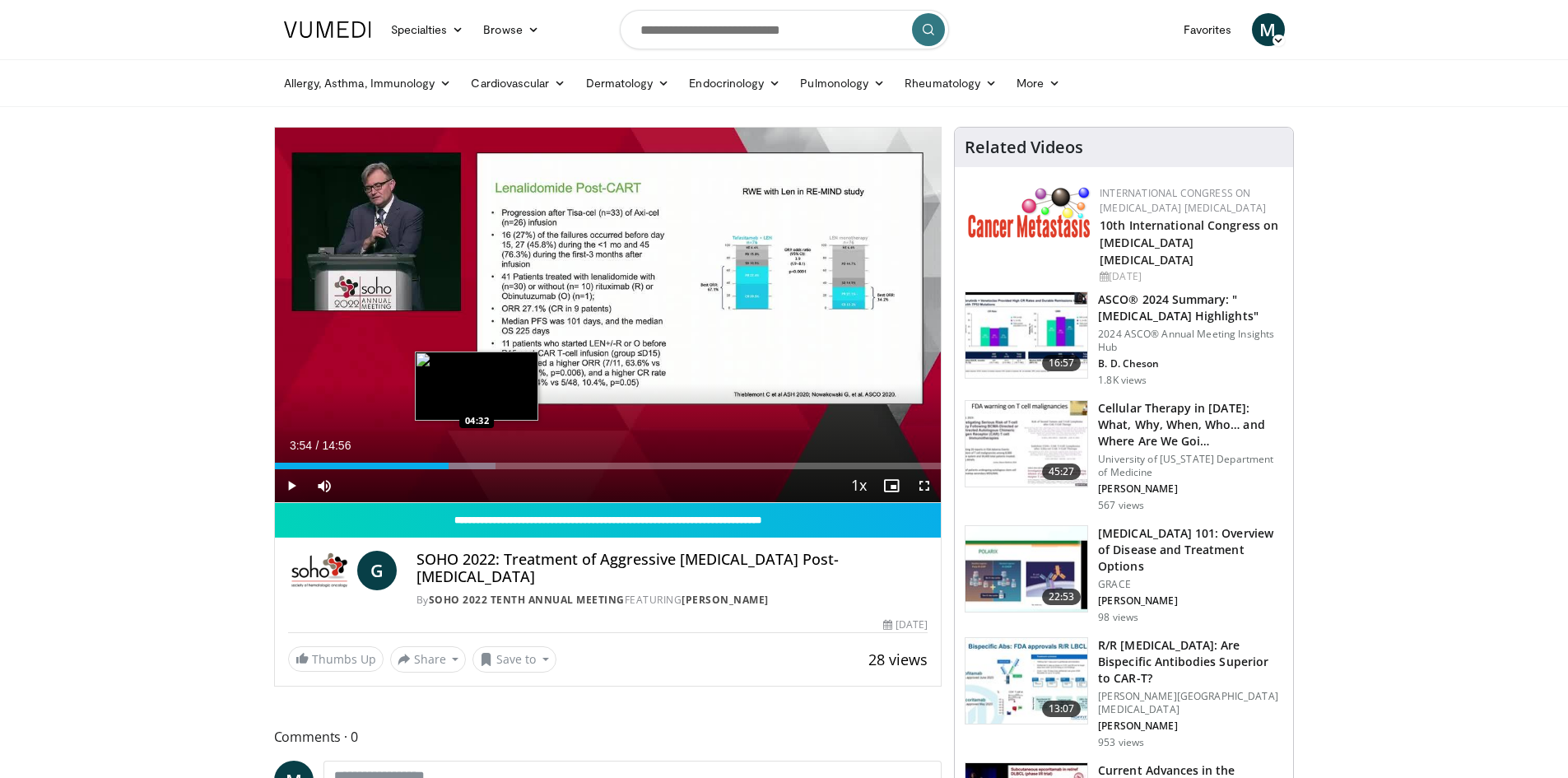
click at [477, 455] on div "Loaded : 33.21% 03:54 04:32" at bounding box center [608, 461] width 666 height 16
click at [499, 455] on div "Loaded : 37.64% 05:01 05:01" at bounding box center [608, 461] width 666 height 16
click at [515, 455] on div "Loaded : 38.74% 05:01 05:20" at bounding box center [608, 461] width 666 height 16
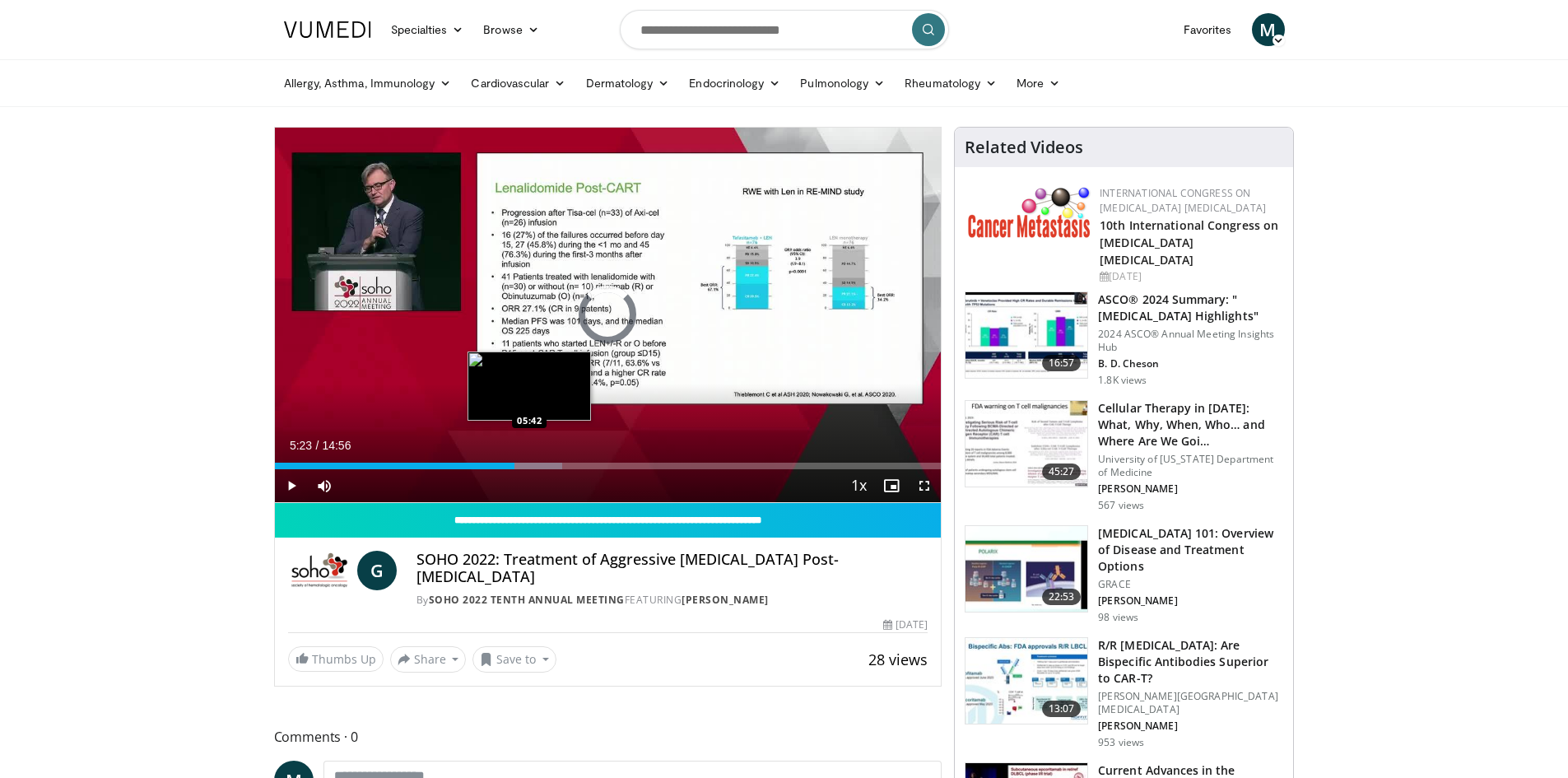
click at [530, 455] on div "Loaded : 43.17% 05:23 05:42" at bounding box center [608, 461] width 666 height 16
click at [549, 460] on div "Loaded : 45.39% 05:42 06:08" at bounding box center [608, 461] width 666 height 16
click at [567, 461] on div "Loaded : 47.99% 06:08 06:32" at bounding box center [608, 461] width 666 height 16
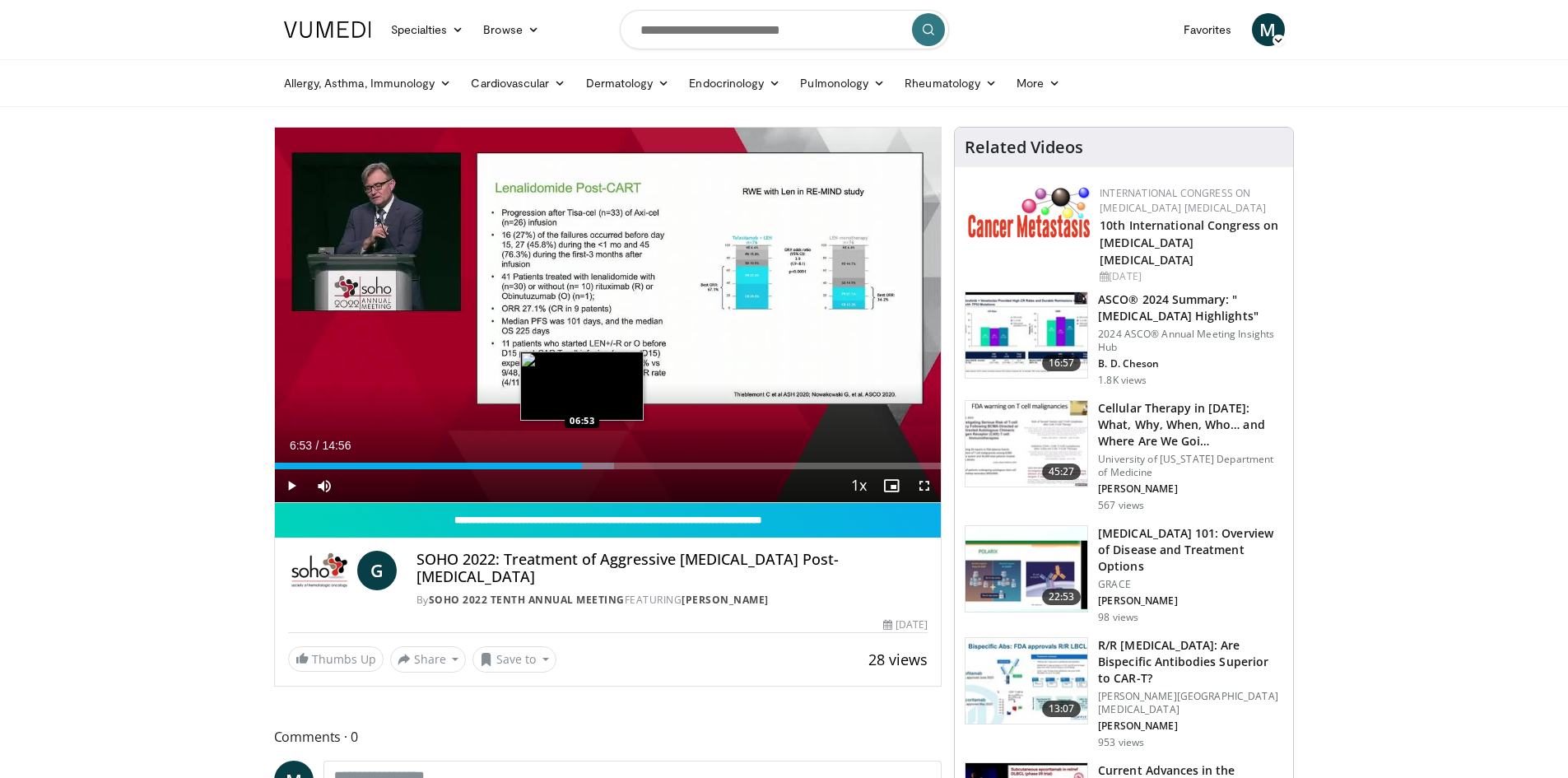
click at [582, 463] on div "Loaded : 50.92% 06:53 06:53" at bounding box center [608, 466] width 666 height 7
click at [596, 464] on div "Progress Bar" at bounding box center [595, 466] width 68 height 7
click at [607, 464] on div "Progress Bar" at bounding box center [609, 466] width 70 height 7
click at [619, 464] on div "Loaded : 55.35% 07:25 07:41" at bounding box center [608, 466] width 666 height 7
click at [633, 464] on div "Loaded : 56.92% 07:43 08:03" at bounding box center [608, 466] width 666 height 7
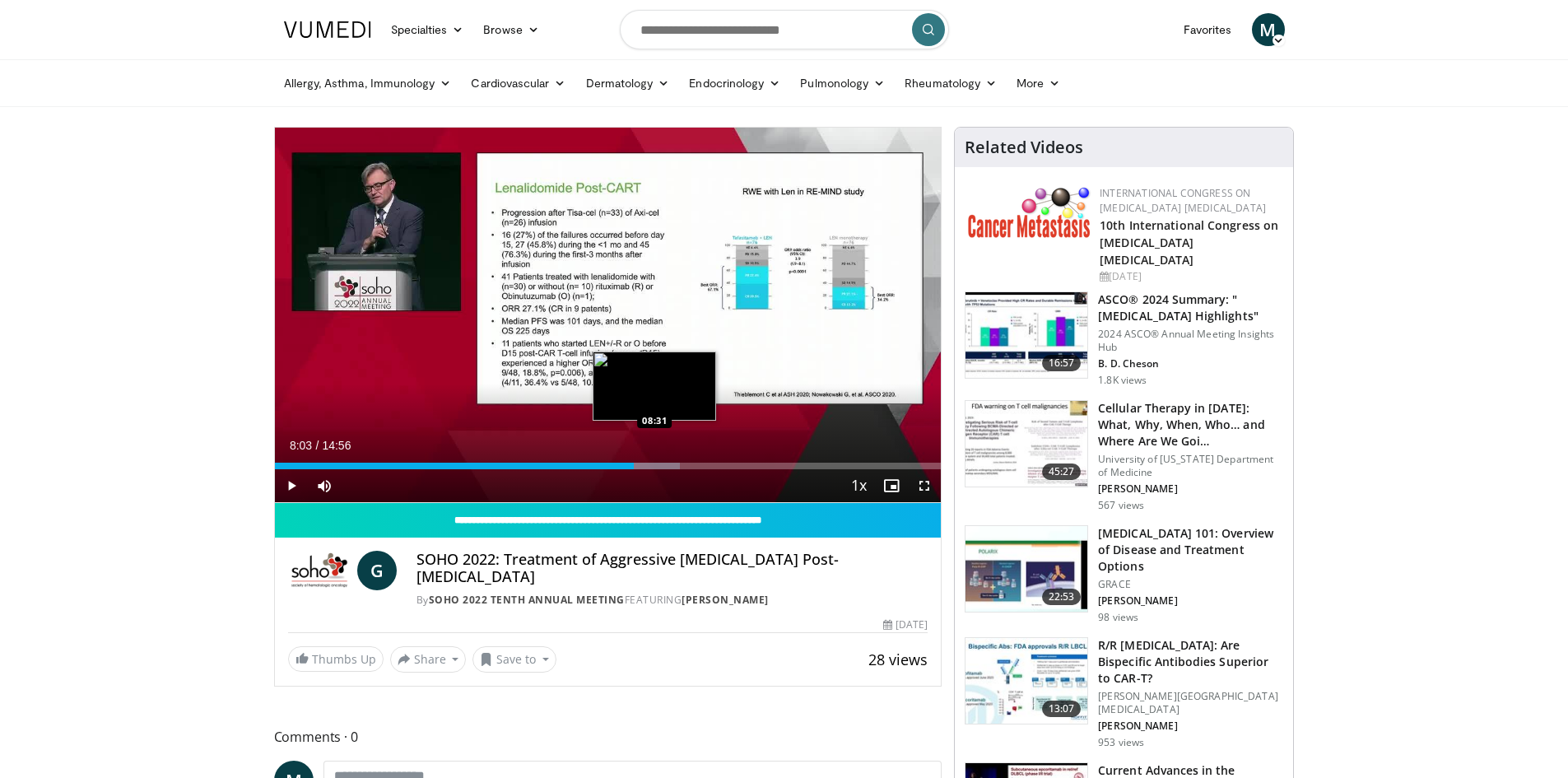
click at [654, 460] on div "Loaded : 60.89% 08:03 08:31" at bounding box center [608, 461] width 666 height 16
click at [673, 459] on div "Loaded : 64.21% 08:56 08:55" at bounding box center [608, 461] width 666 height 16
click at [686, 459] on div "Loaded : 66.42% 08:56 09:13" at bounding box center [608, 461] width 666 height 16
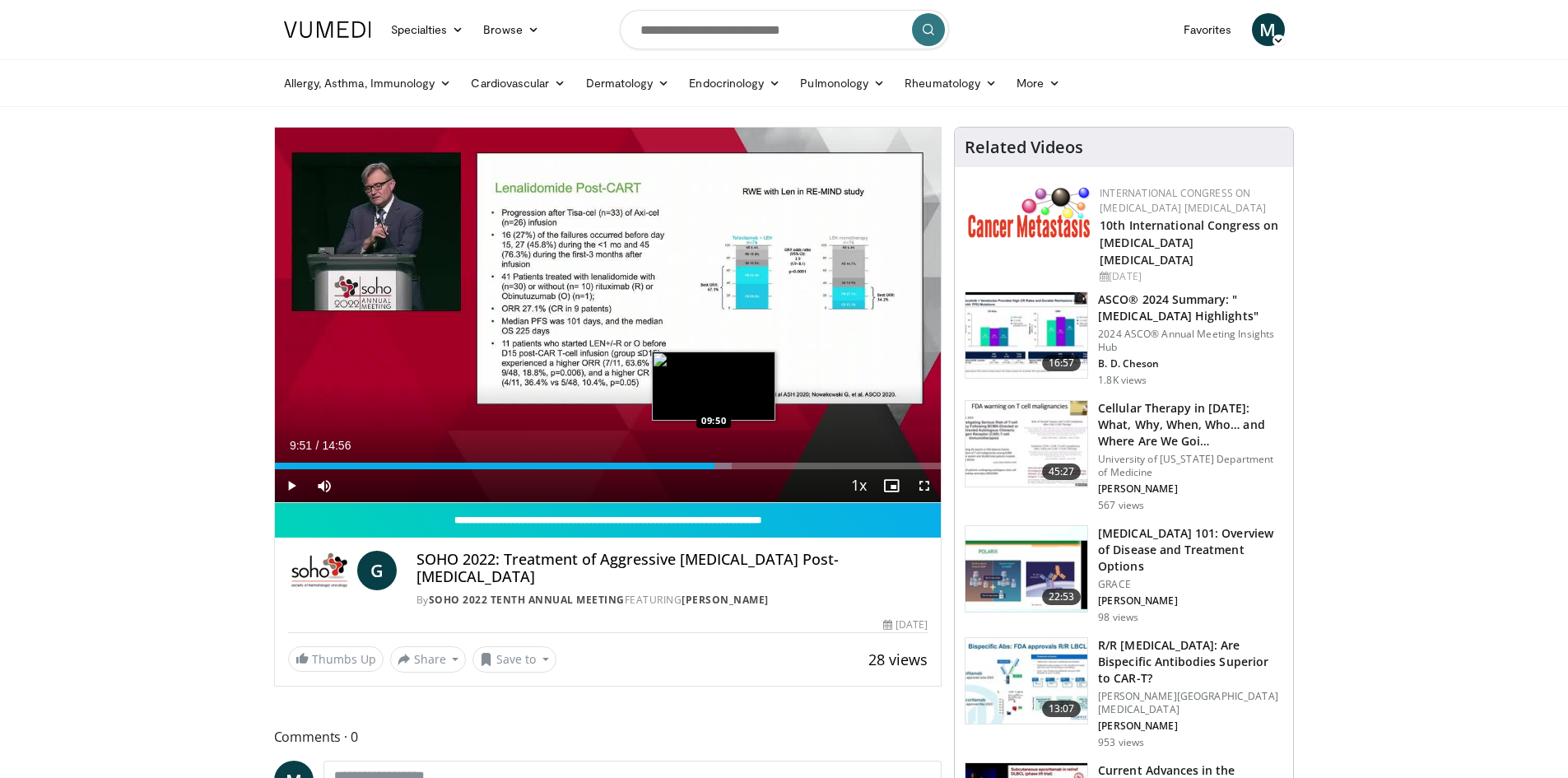
click at [714, 459] on div "Loaded : 68.64% 09:51 09:50" at bounding box center [608, 461] width 666 height 16
click at [732, 459] on div "Loaded : 70.85% 09:51 10:16" at bounding box center [608, 461] width 666 height 16
click at [761, 461] on div "Loaded : 75.89% 10:54 10:53" at bounding box center [608, 461] width 666 height 16
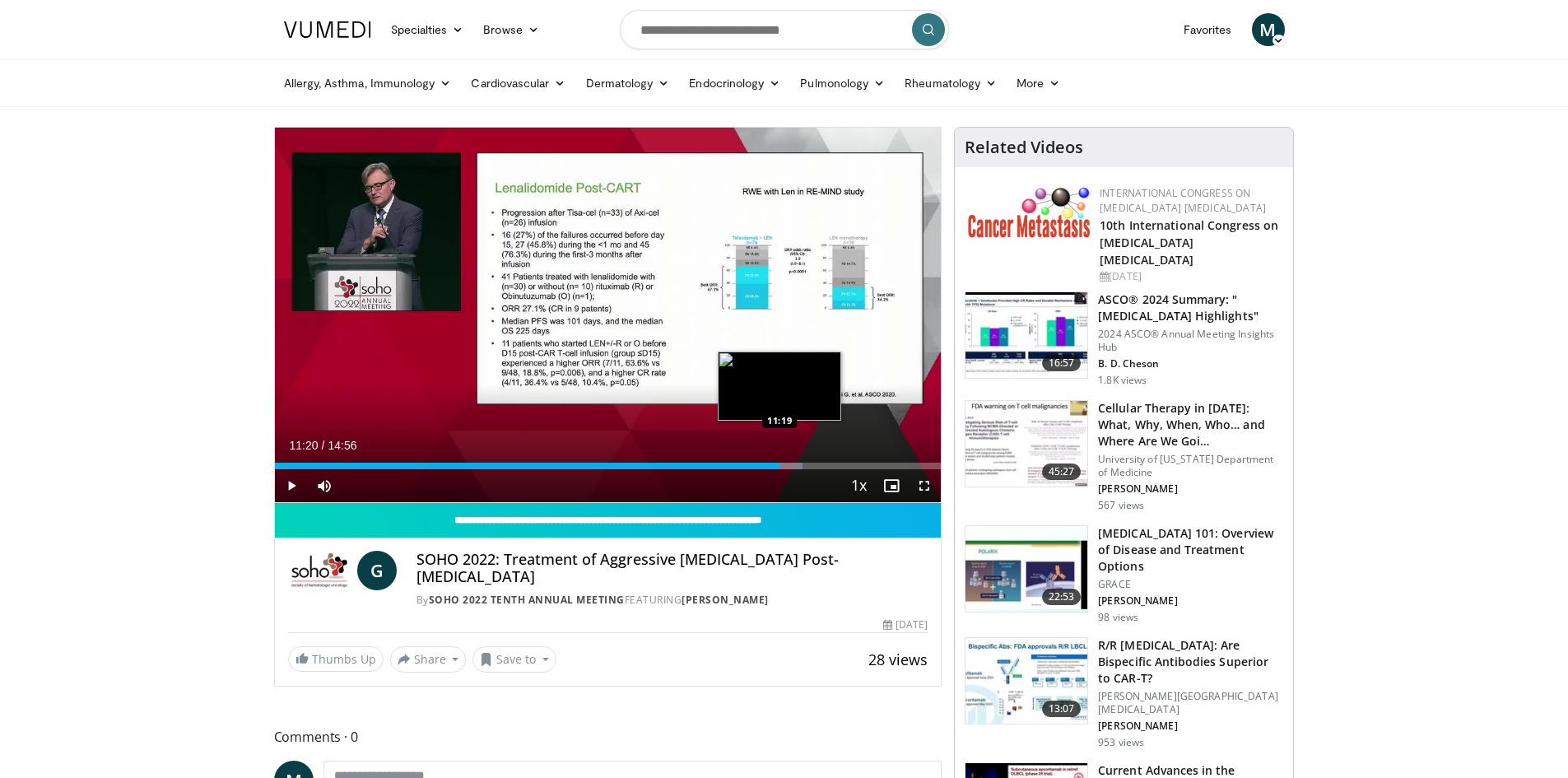
click at [780, 463] on div "Loaded : 79.24% 11:20 11:19" at bounding box center [608, 466] width 666 height 7
click at [791, 463] on div "Progress Bar" at bounding box center [793, 466] width 69 height 7
click at [814, 463] on div "Progress Bar" at bounding box center [802, 466] width 67 height 7
click at [833, 463] on div "Loaded : 85.94% 12:04 12:27" at bounding box center [608, 466] width 666 height 7
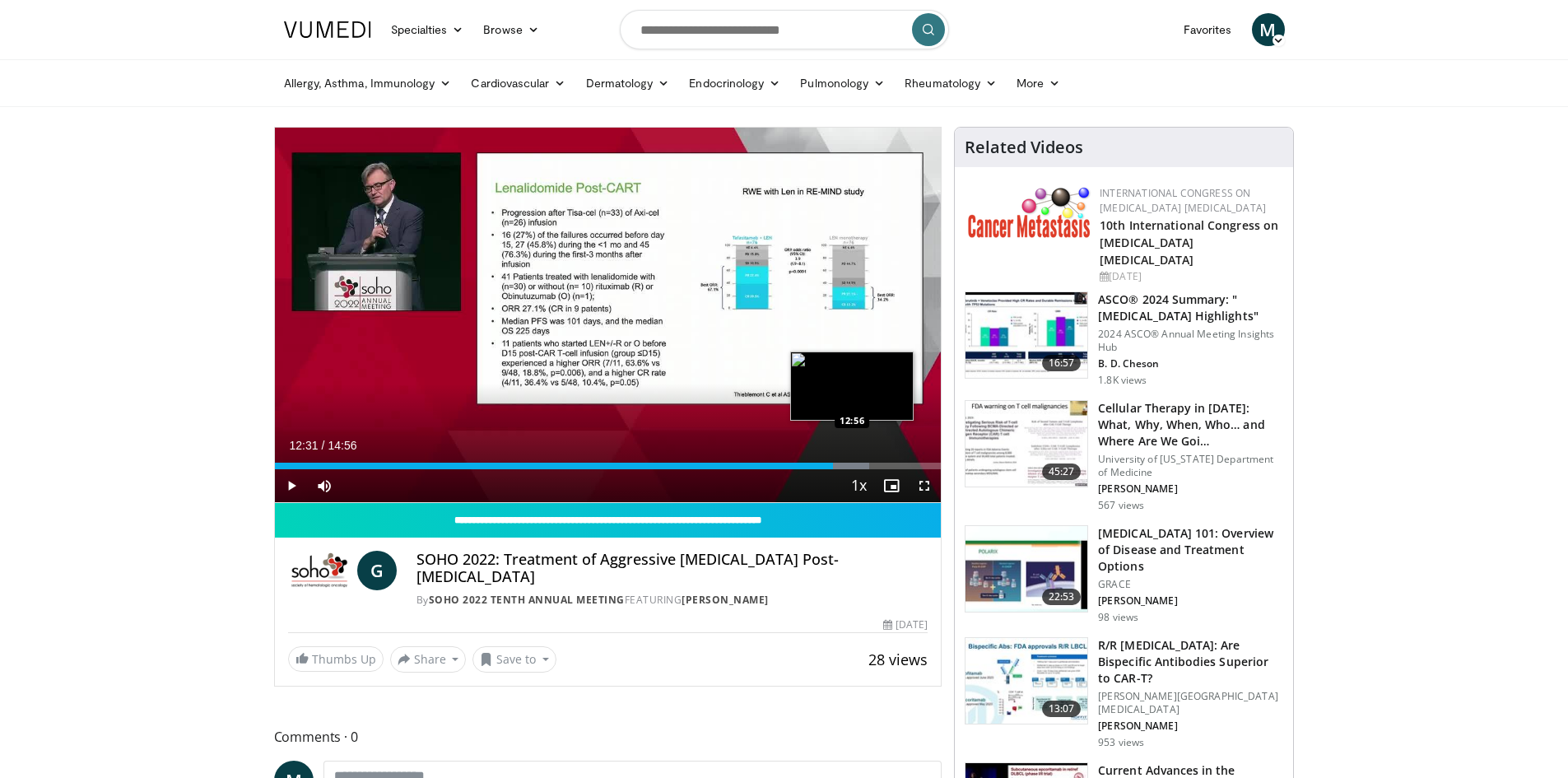
click at [853, 464] on div "Progress Bar" at bounding box center [841, 466] width 58 height 7
click at [870, 464] on div "Progress Bar" at bounding box center [873, 466] width 52 height 7
click at [888, 463] on div "Loaded : 95.98% 13:44 13:44" at bounding box center [608, 466] width 666 height 7
click at [898, 463] on div "Progress Bar" at bounding box center [902, 466] width 71 height 7
click at [905, 463] on div "Progress Bar" at bounding box center [909, 466] width 66 height 7
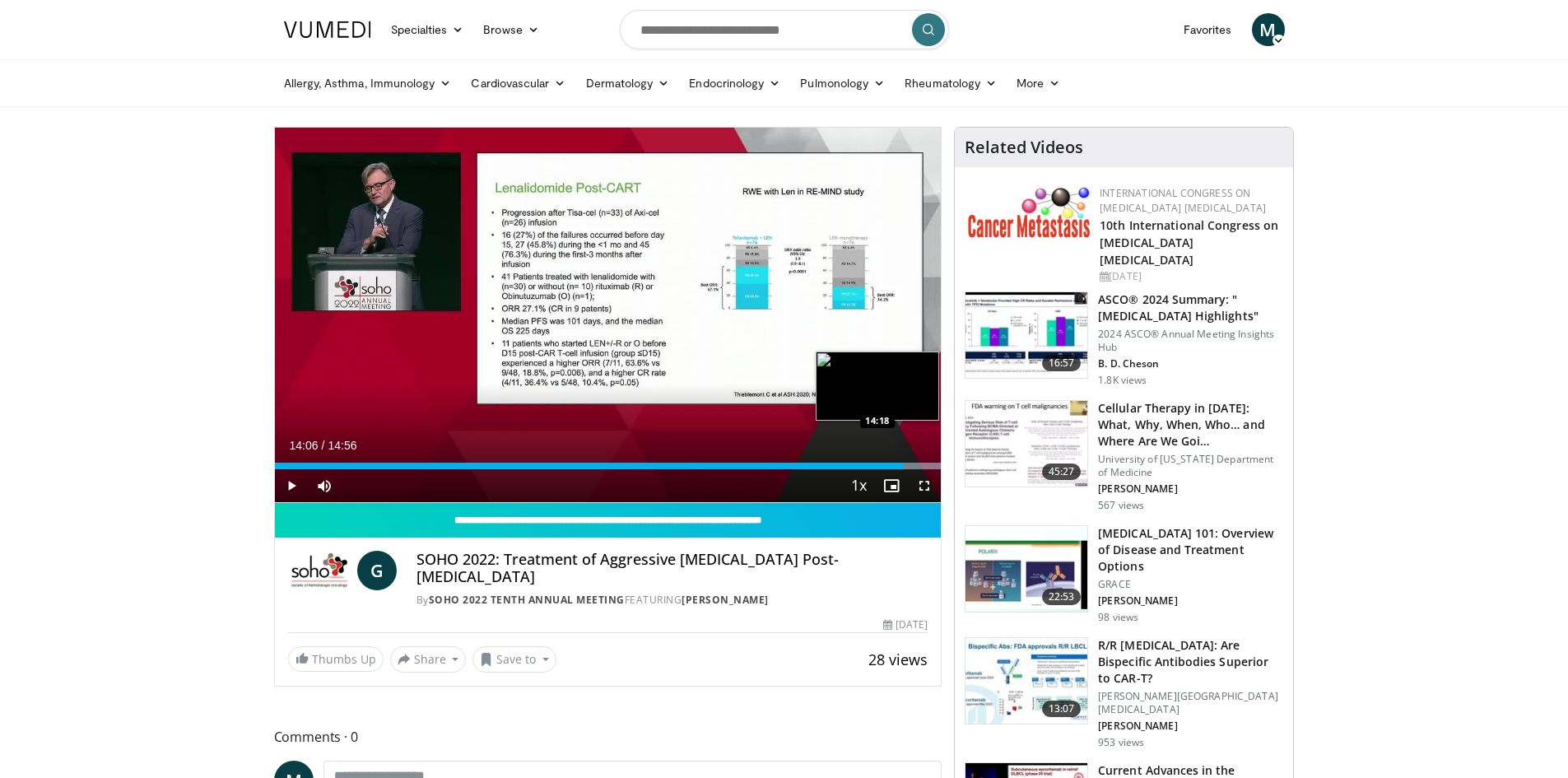
click at [914, 464] on div "Progress Bar" at bounding box center [909, 466] width 66 height 7
click at [922, 464] on div "Progress Bar" at bounding box center [909, 466] width 66 height 7
click at [937, 463] on div "Progress Bar" at bounding box center [909, 466] width 66 height 7
